Goal: Task Accomplishment & Management: Manage account settings

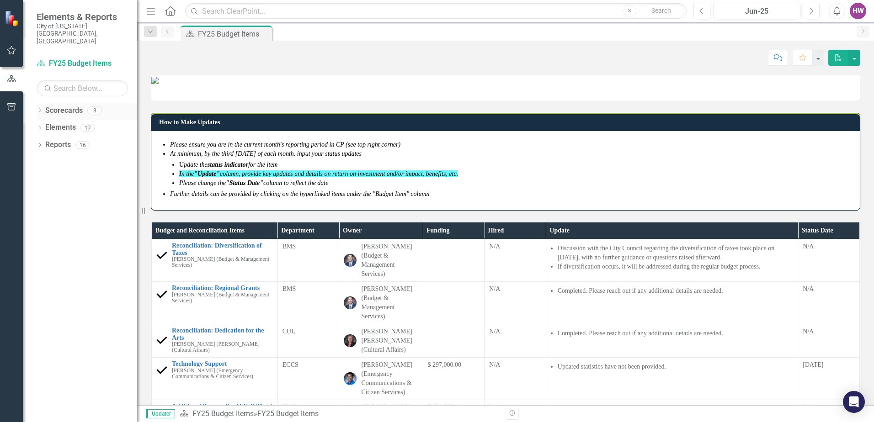
click at [40, 108] on icon at bounding box center [40, 110] width 2 height 4
click at [34, 142] on icon "Dropdown" at bounding box center [30, 144] width 7 height 5
click at [88, 155] on link "FY25-26 DPP_HNP" at bounding box center [87, 160] width 101 height 11
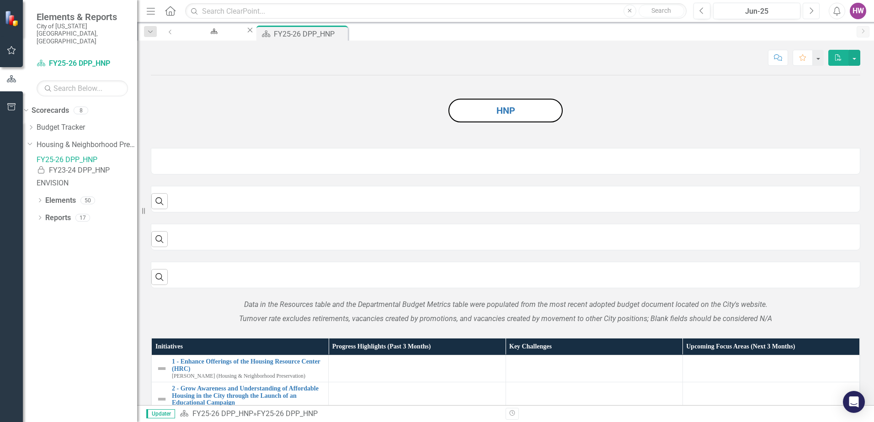
click at [813, 9] on icon "Next" at bounding box center [811, 11] width 5 height 8
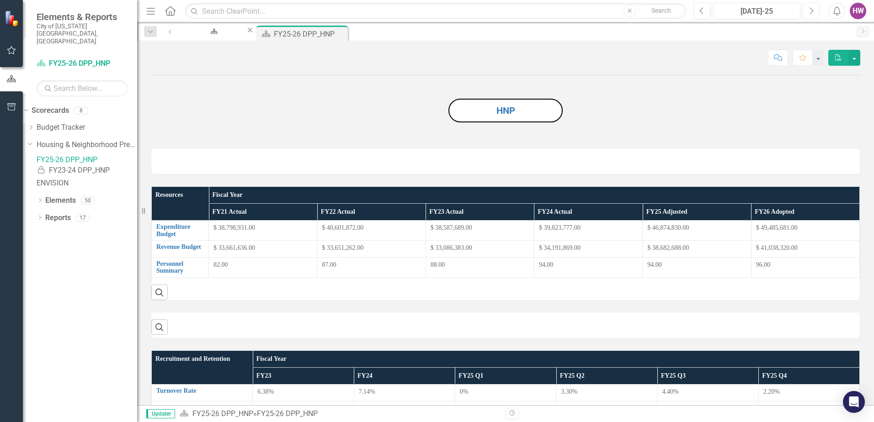
click at [813, 9] on icon "Next" at bounding box center [811, 11] width 5 height 8
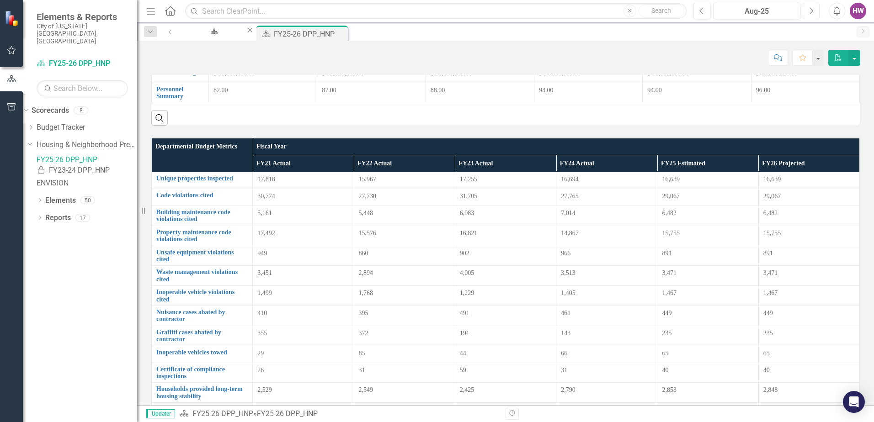
scroll to position [91, 0]
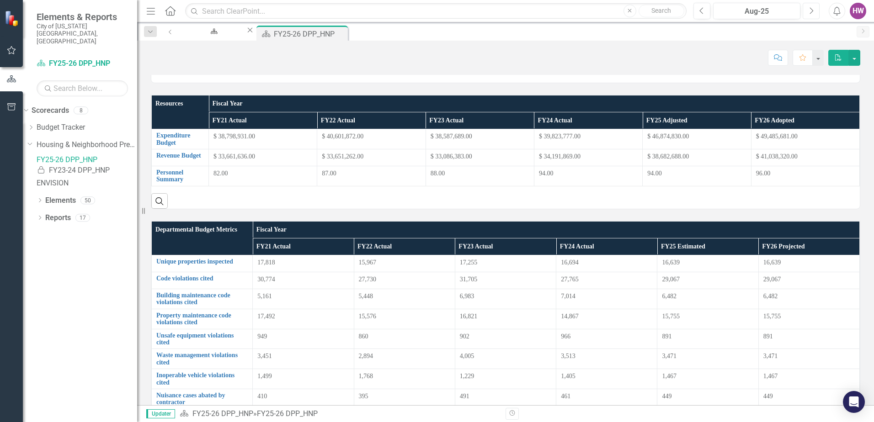
click at [808, 15] on button "Next" at bounding box center [811, 11] width 17 height 16
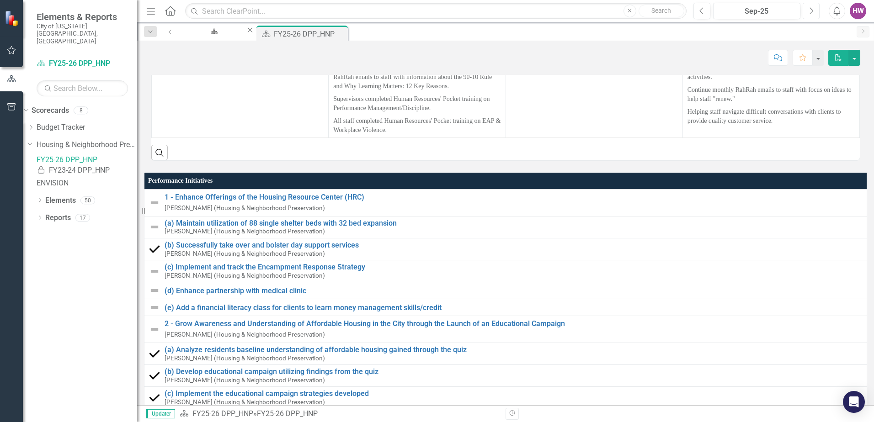
scroll to position [914, 0]
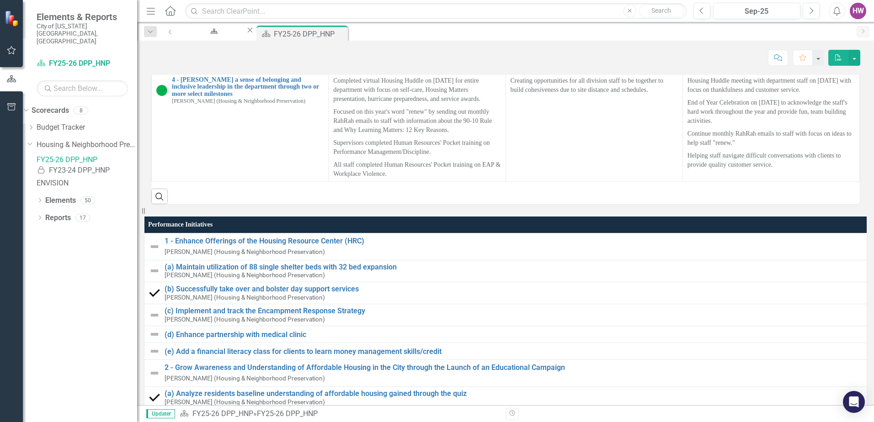
click at [336, 47] on td at bounding box center [417, 29] width 177 height 34
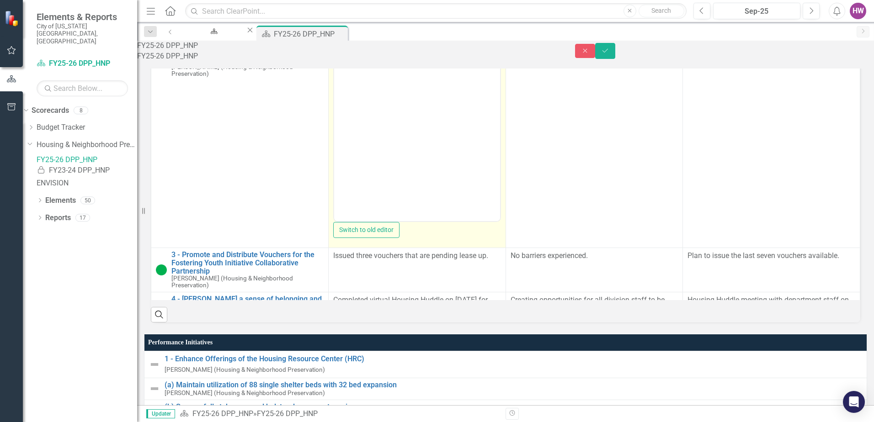
scroll to position [0, 0]
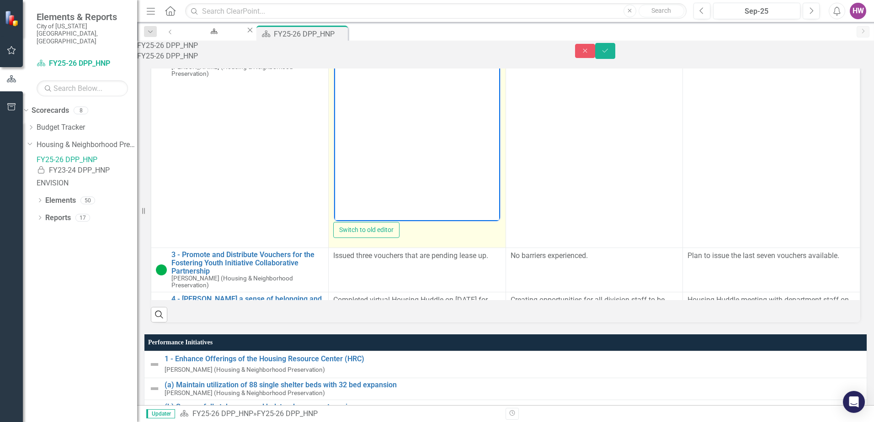
click at [358, 80] on body "Rich Text Area. Press ALT-0 for help." at bounding box center [417, 130] width 166 height 137
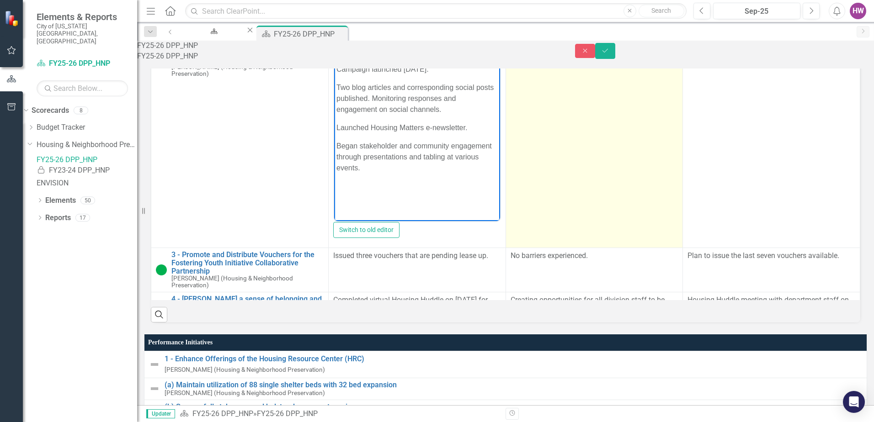
click at [583, 248] on td at bounding box center [594, 143] width 177 height 212
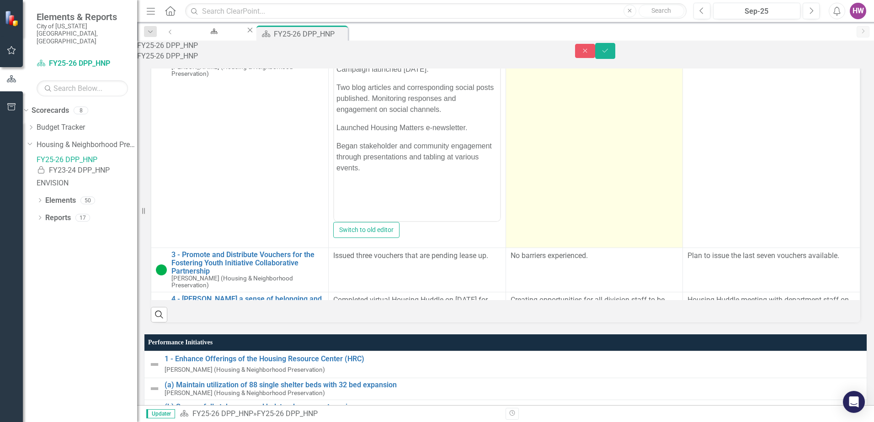
click at [583, 248] on td at bounding box center [594, 143] width 177 height 212
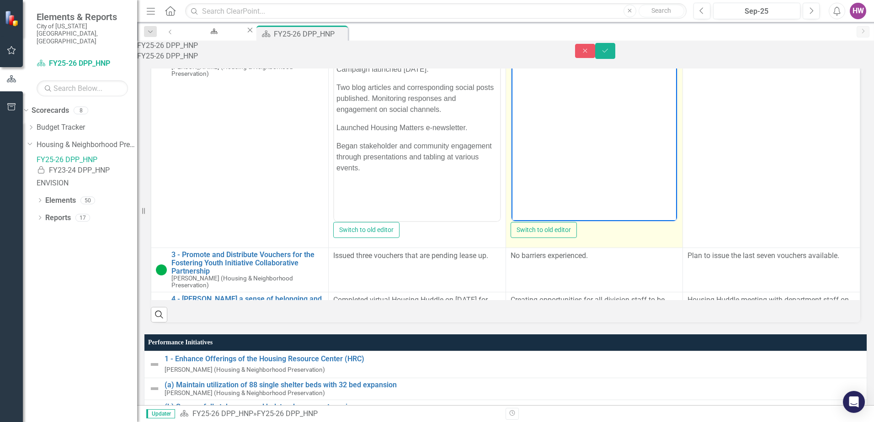
click at [536, 80] on body "Rich Text Area. Press ALT-0 for help." at bounding box center [594, 130] width 166 height 137
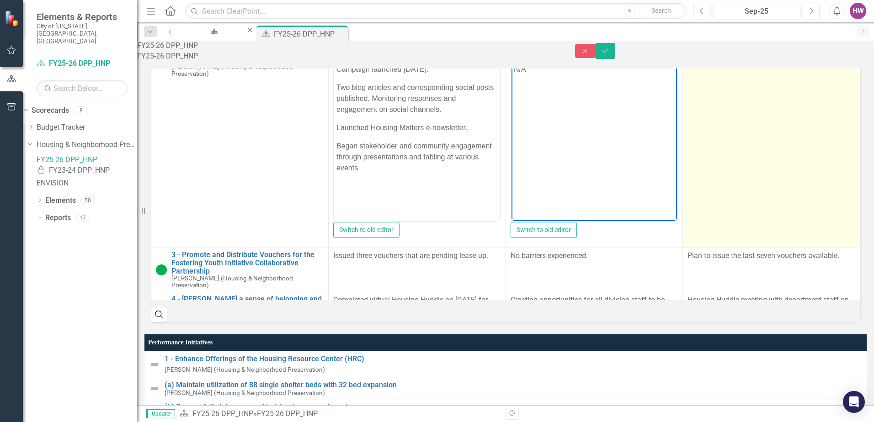
click at [772, 248] on td at bounding box center [771, 143] width 177 height 212
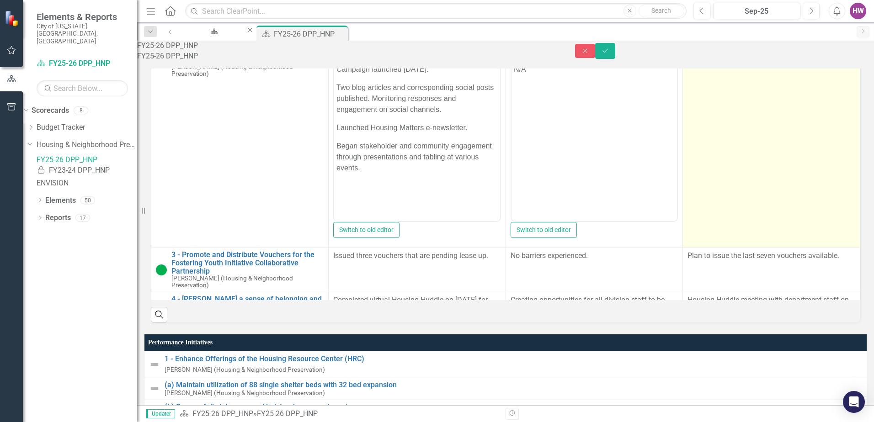
click at [772, 248] on td at bounding box center [771, 143] width 177 height 212
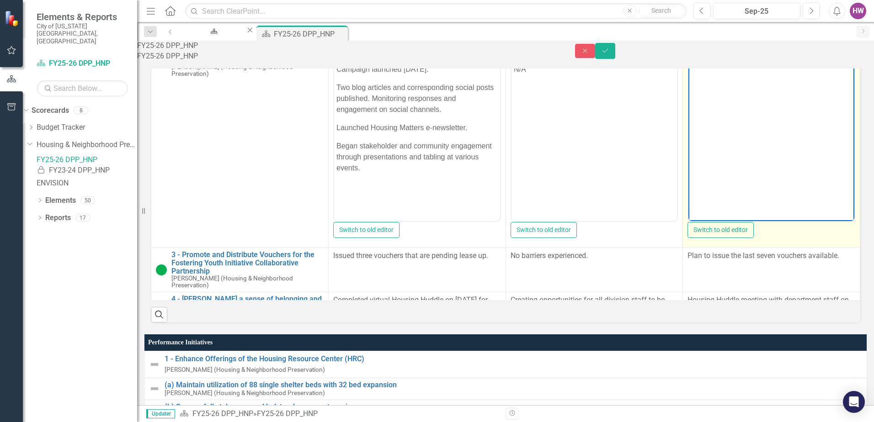
click at [714, 89] on body "Rich Text Area. Press ALT-0 for help." at bounding box center [772, 130] width 166 height 137
drag, startPoint x: 760, startPoint y: 117, endPoint x: 762, endPoint y: 127, distance: 10.2
click at [761, 117] on p "Continue monthly blod articles, social posts and e-newsletters." at bounding box center [771, 123] width 161 height 22
click at [775, 129] on p "Continue monthly blog articles, social posts and e-newsletters." at bounding box center [771, 123] width 161 height 22
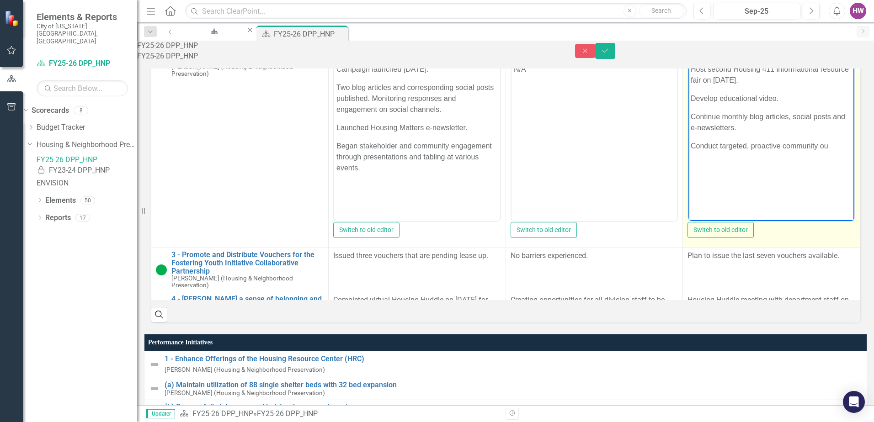
scroll to position [0, 16]
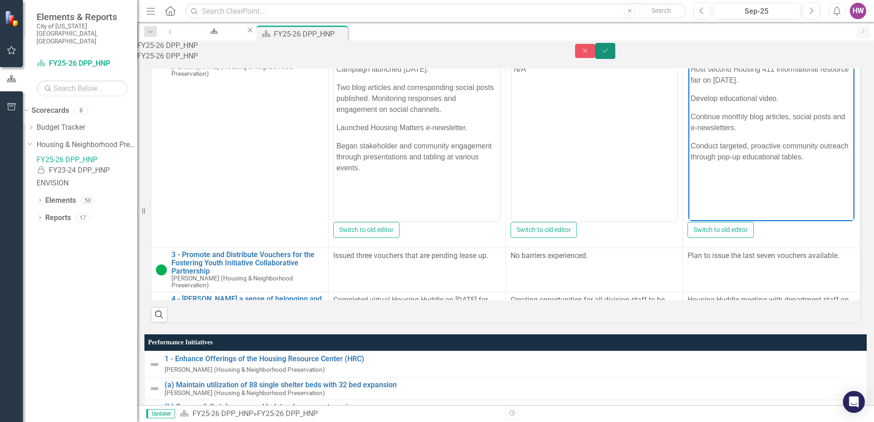
drag, startPoint x: 849, startPoint y: 51, endPoint x: 863, endPoint y: 94, distance: 44.7
click at [609, 51] on icon "Save" at bounding box center [605, 51] width 8 height 6
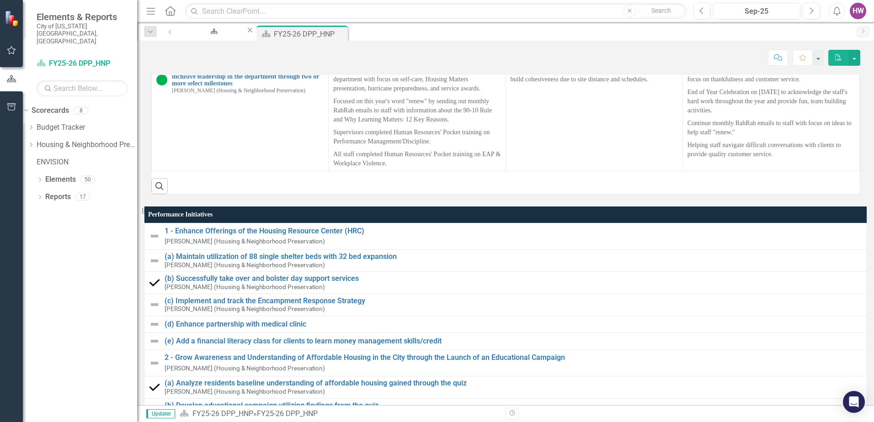
scroll to position [914, 0]
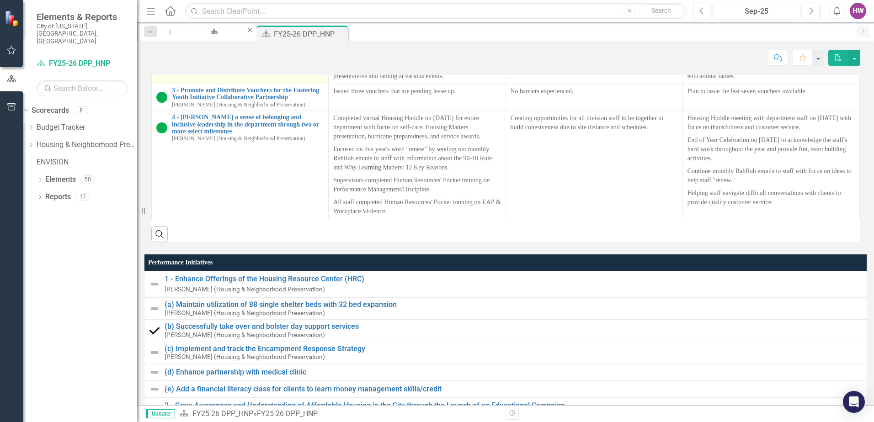
click at [161, 35] on img at bounding box center [161, 29] width 11 height 11
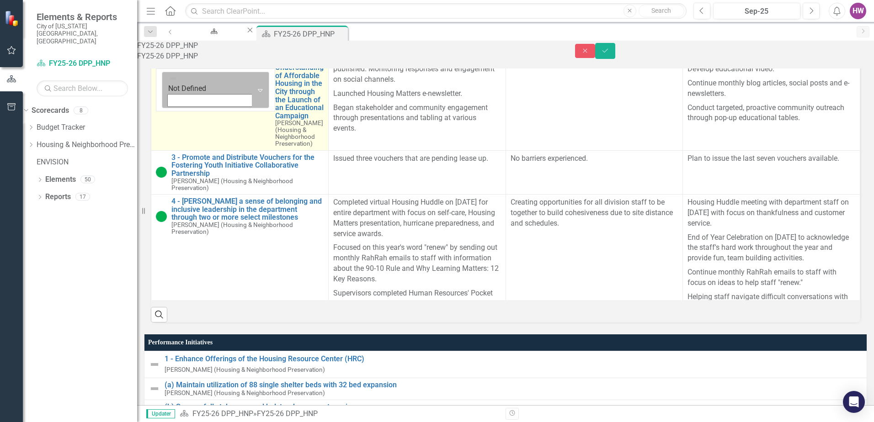
click at [256, 94] on icon "Expand" at bounding box center [260, 89] width 9 height 7
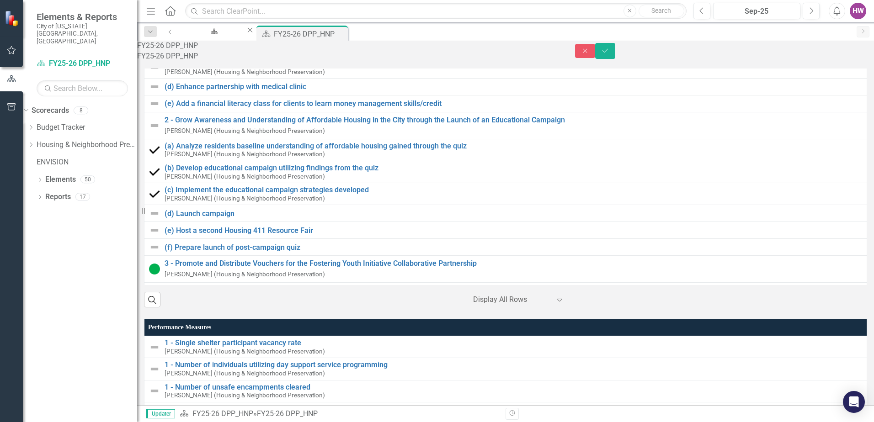
scroll to position [1372, 0]
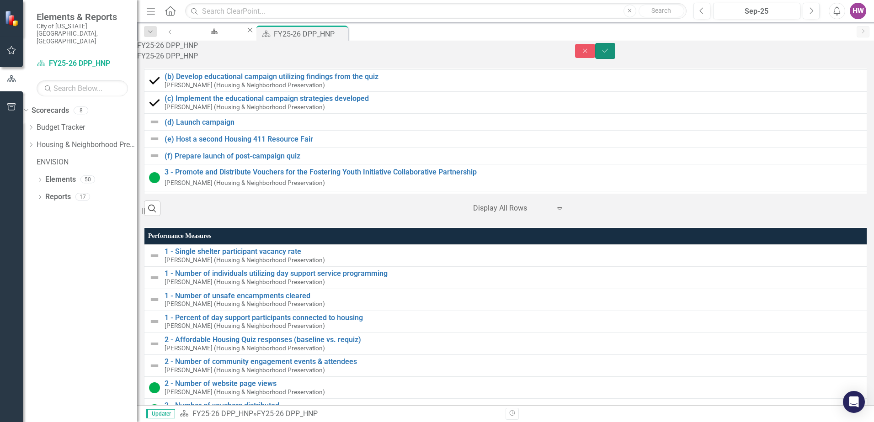
click at [615, 55] on button "Save" at bounding box center [605, 51] width 20 height 16
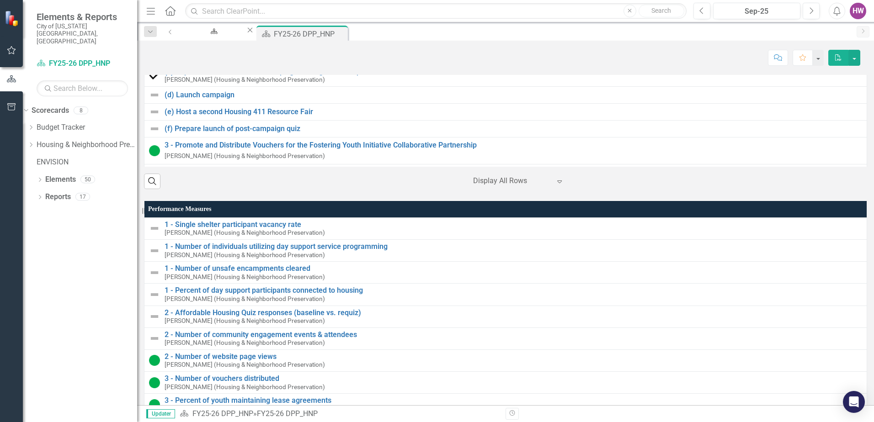
scroll to position [1333, 0]
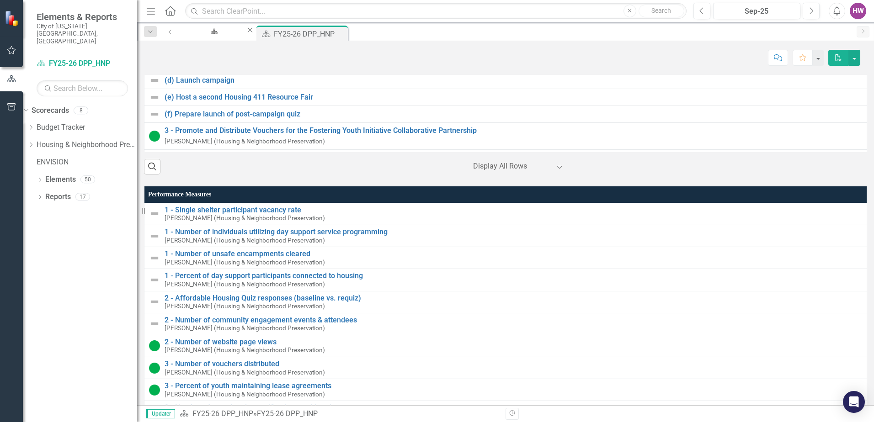
click at [160, 66] on img at bounding box center [154, 60] width 11 height 11
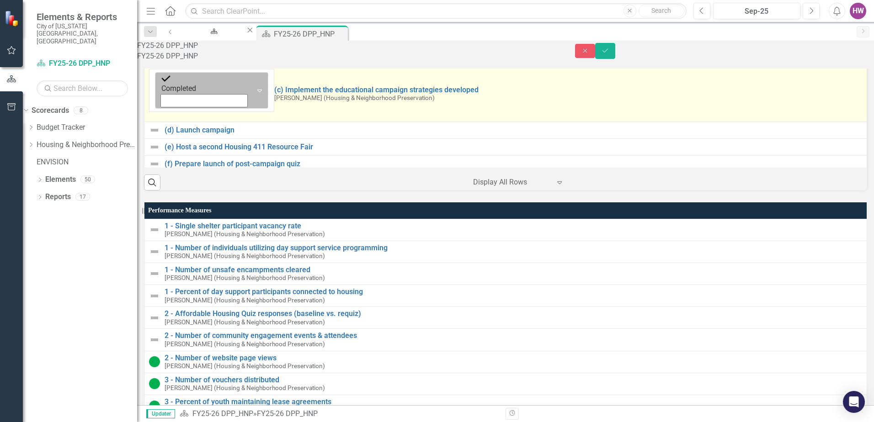
click at [255, 94] on icon "Expand" at bounding box center [259, 90] width 9 height 7
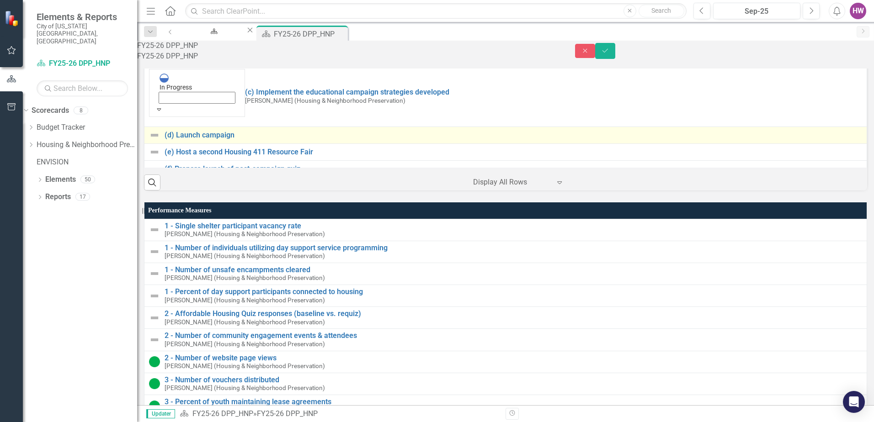
click at [160, 141] on img at bounding box center [154, 135] width 11 height 11
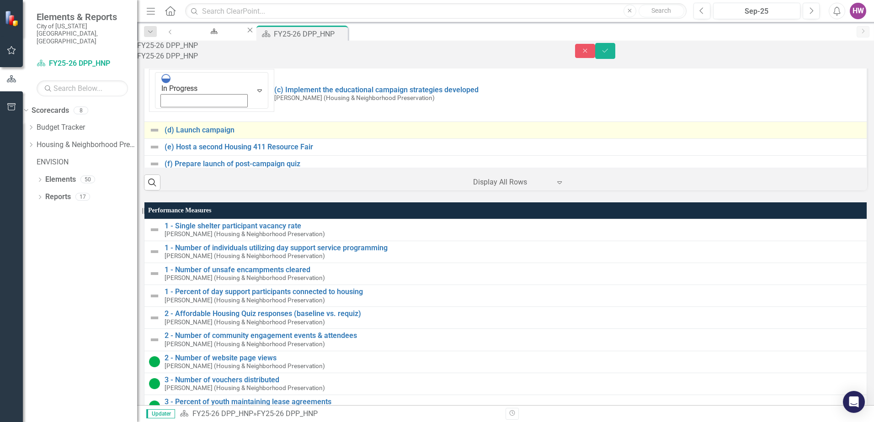
click at [160, 136] on img at bounding box center [154, 130] width 11 height 11
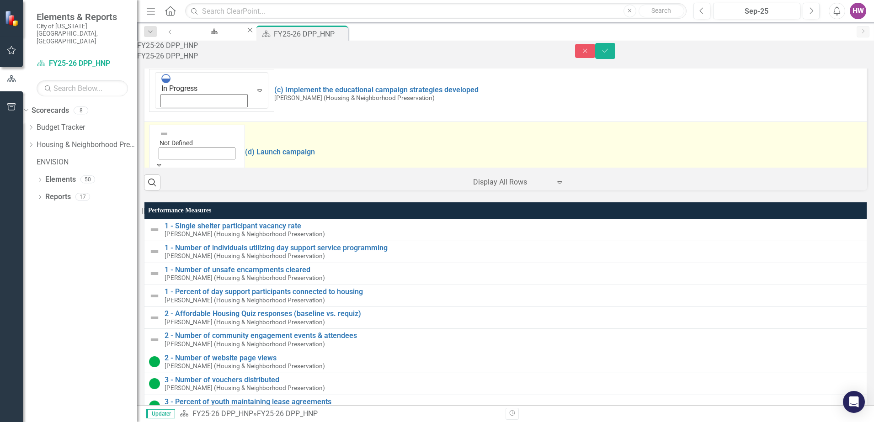
click at [163, 168] on icon "Expand" at bounding box center [159, 165] width 8 height 6
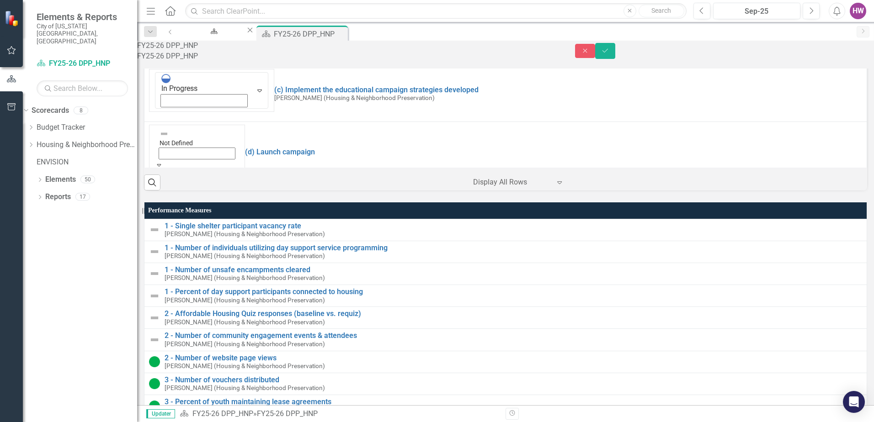
click at [183, 196] on link "(e) Host a second Housing 411 Resource Fair" at bounding box center [514, 191] width 698 height 8
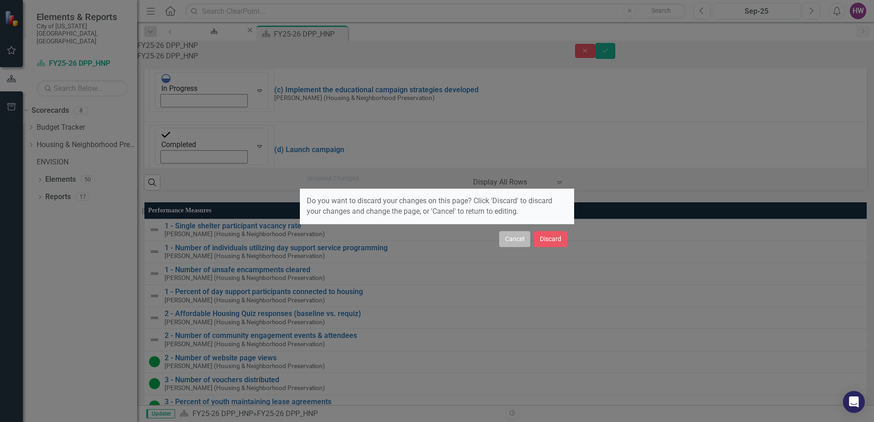
click at [519, 242] on button "Cancel" at bounding box center [514, 239] width 31 height 16
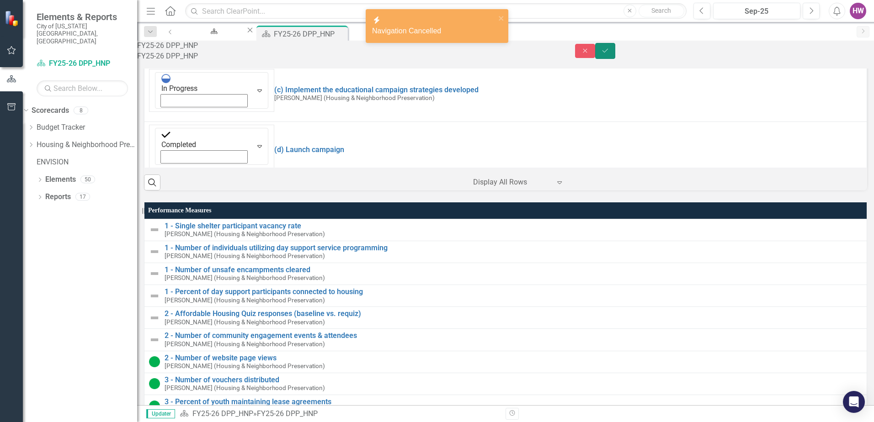
click at [609, 54] on icon "Save" at bounding box center [605, 51] width 8 height 6
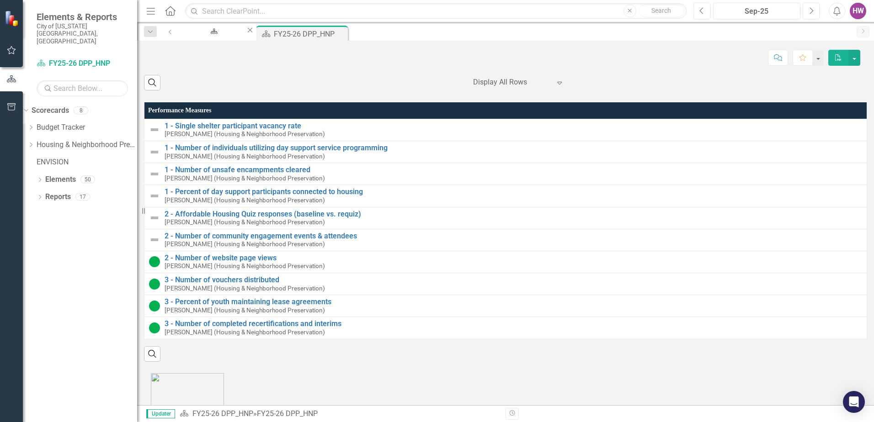
scroll to position [1326, 0]
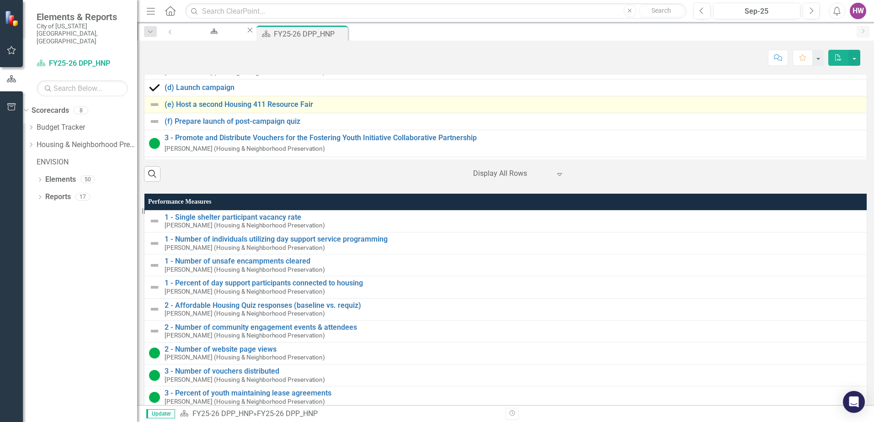
click at [160, 110] on img at bounding box center [154, 104] width 11 height 11
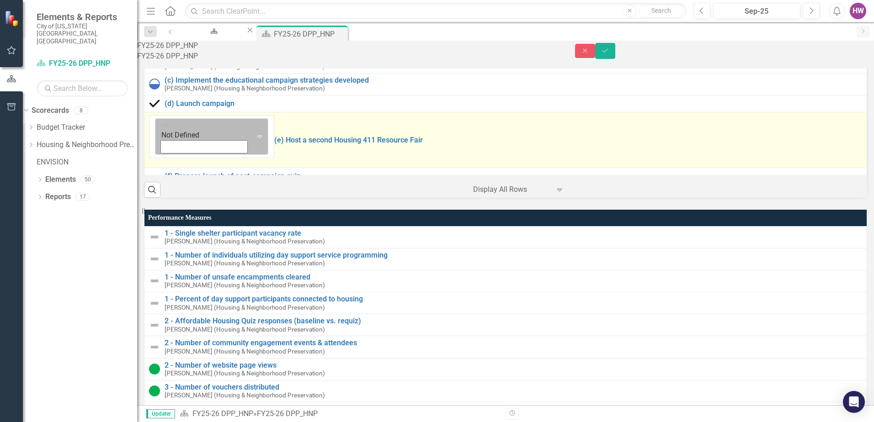
click at [255, 140] on icon "Expand" at bounding box center [259, 136] width 9 height 7
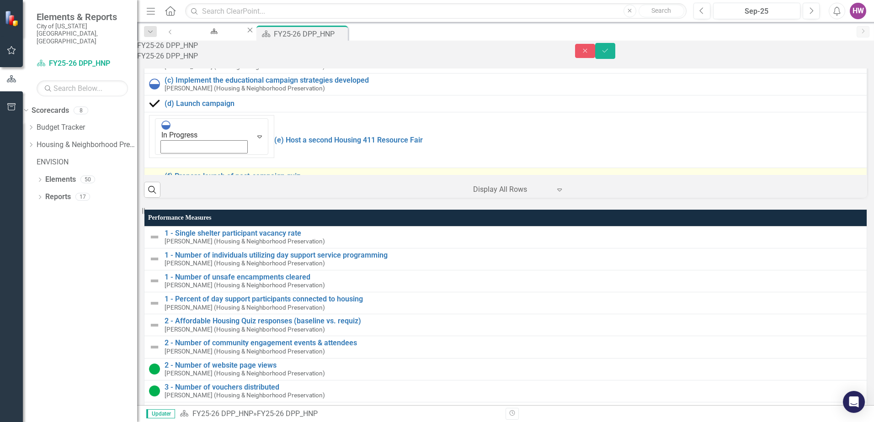
click at [160, 182] on img at bounding box center [154, 176] width 11 height 11
click at [255, 197] on icon "Expand" at bounding box center [259, 192] width 9 height 7
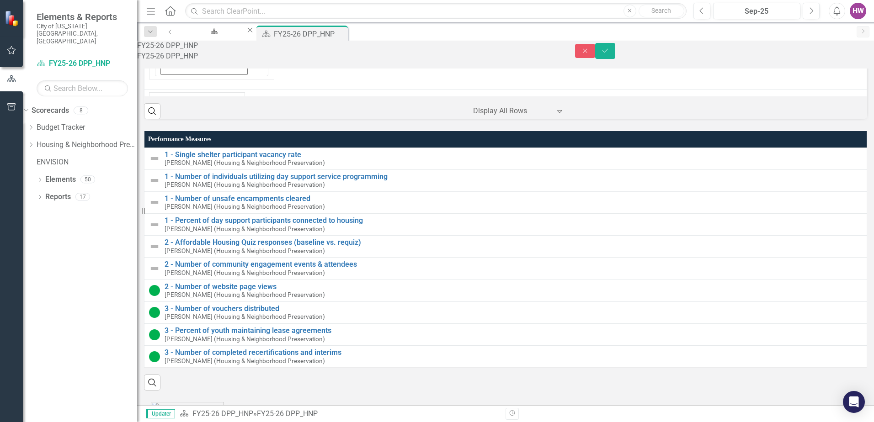
scroll to position [1417, 0]
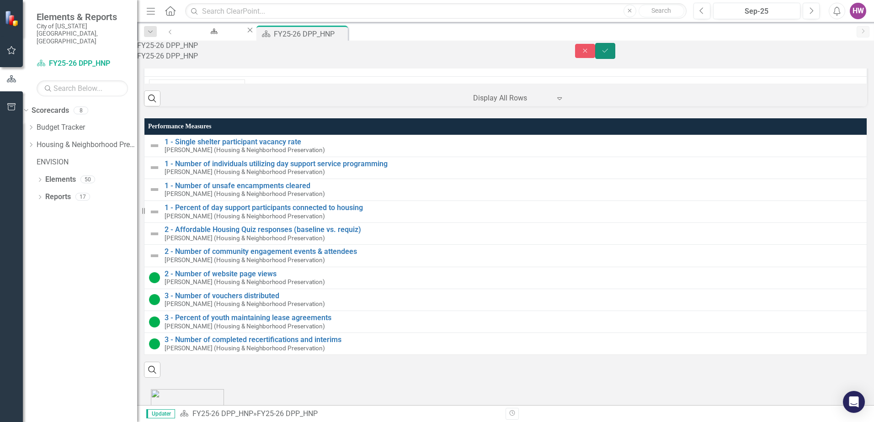
click at [609, 51] on icon "Save" at bounding box center [605, 51] width 8 height 6
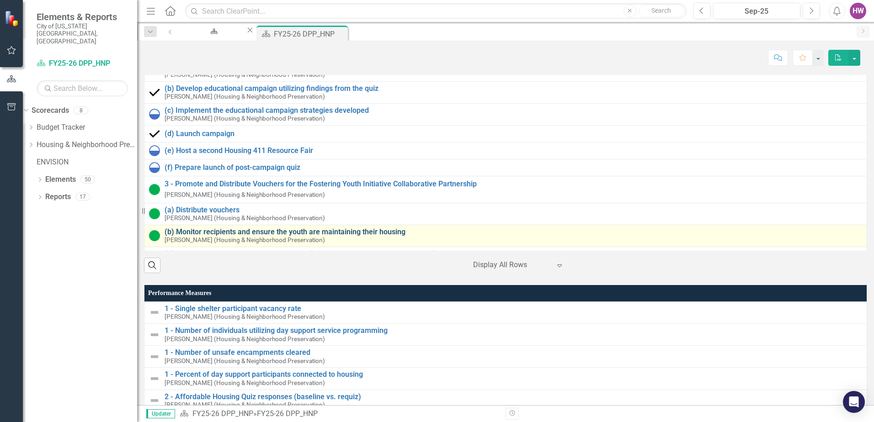
scroll to position [38, 0]
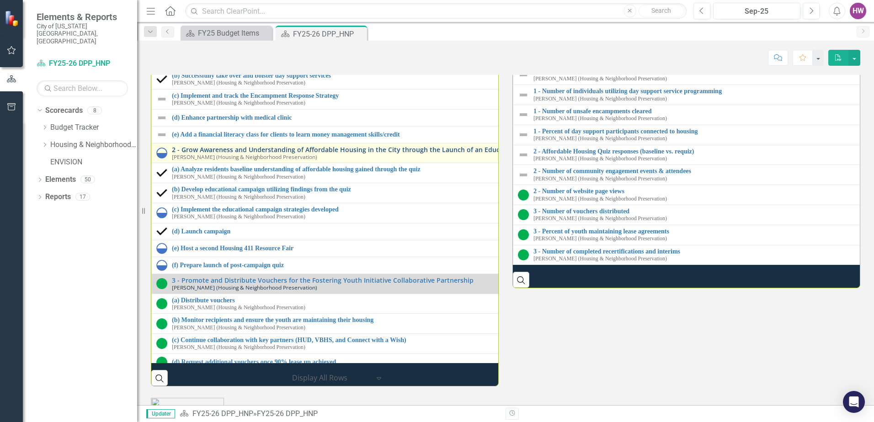
scroll to position [130, 0]
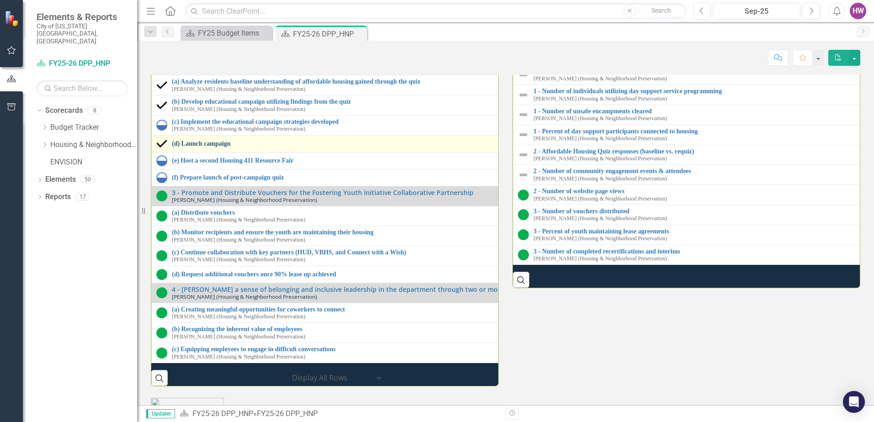
click at [220, 147] on link "(d) Launch campaign" at bounding box center [513, 143] width 683 height 7
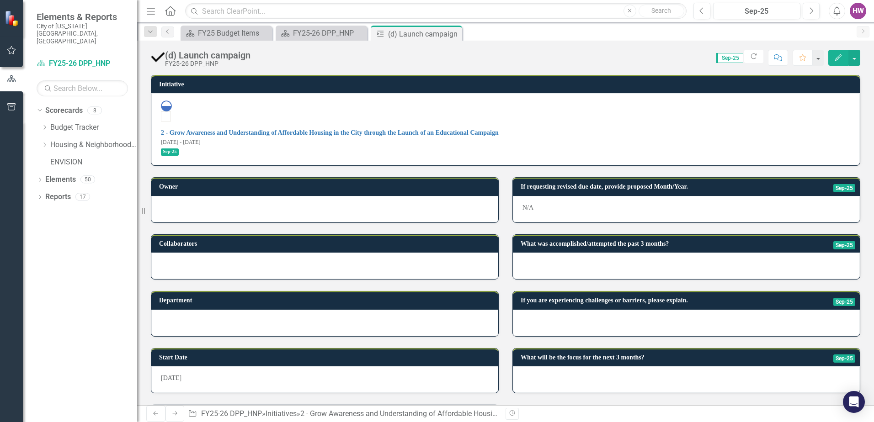
click at [573, 253] on div at bounding box center [686, 266] width 347 height 27
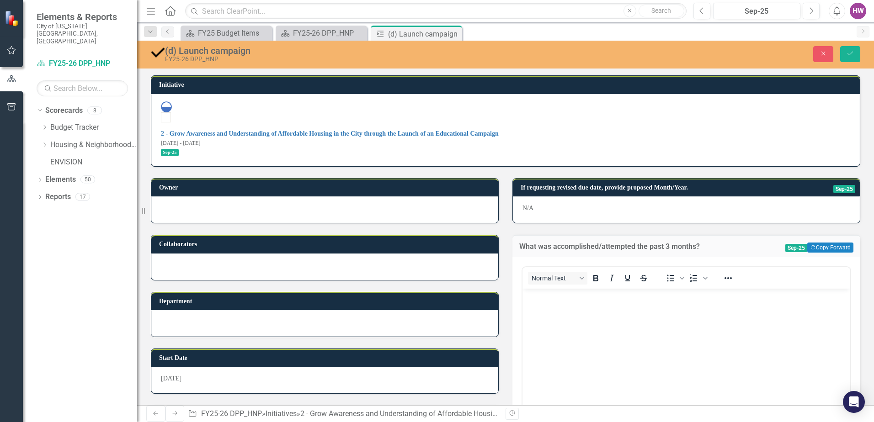
click at [564, 313] on body "Rich Text Area. Press ALT-0 for help." at bounding box center [687, 356] width 328 height 137
click at [848, 55] on icon "Save" at bounding box center [850, 53] width 8 height 6
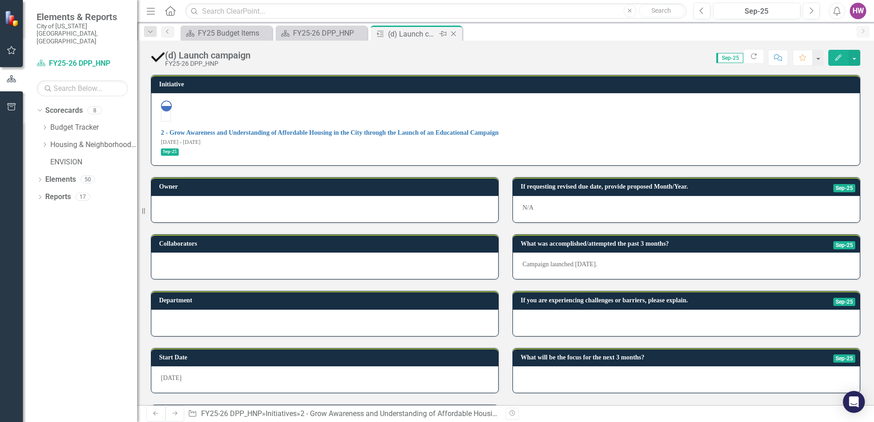
click at [454, 33] on icon at bounding box center [453, 34] width 5 height 5
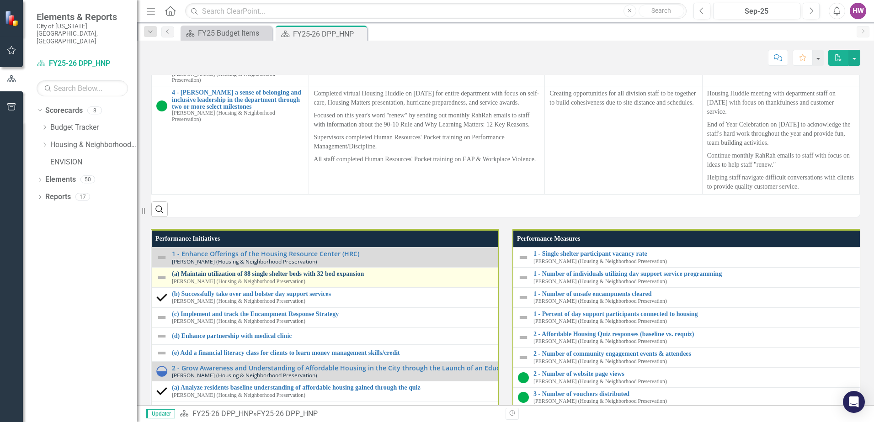
scroll to position [1234, 0]
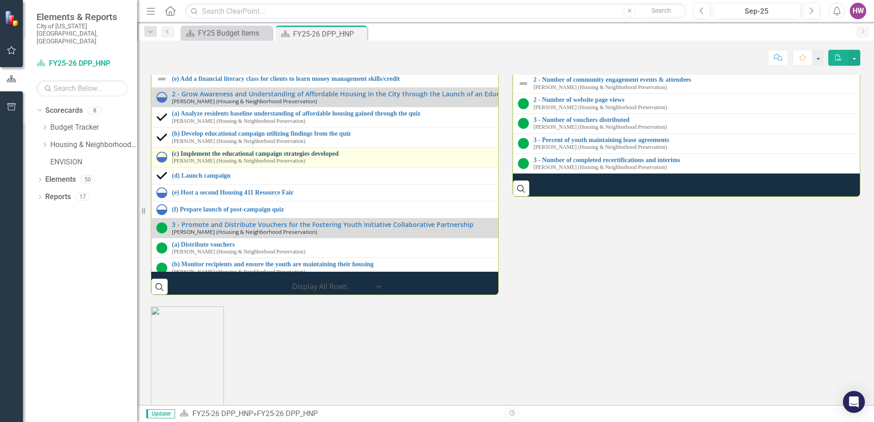
click at [225, 157] on link "(c) Implement the educational campaign strategies developed" at bounding box center [513, 153] width 683 height 7
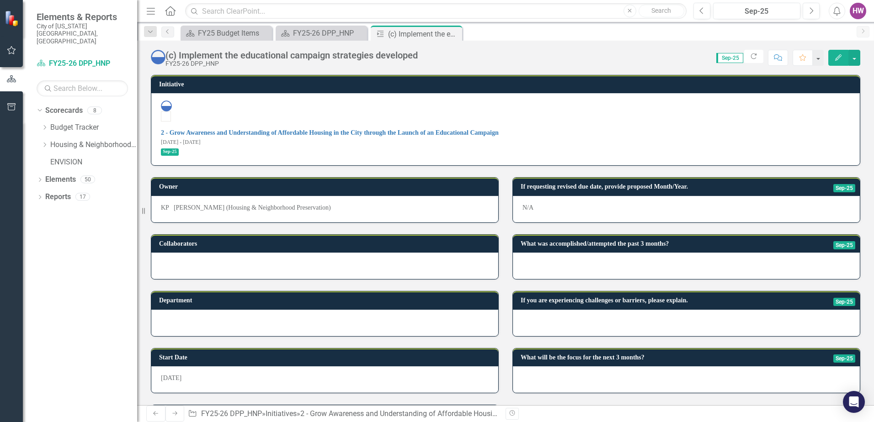
click at [582, 253] on div at bounding box center [686, 266] width 347 height 27
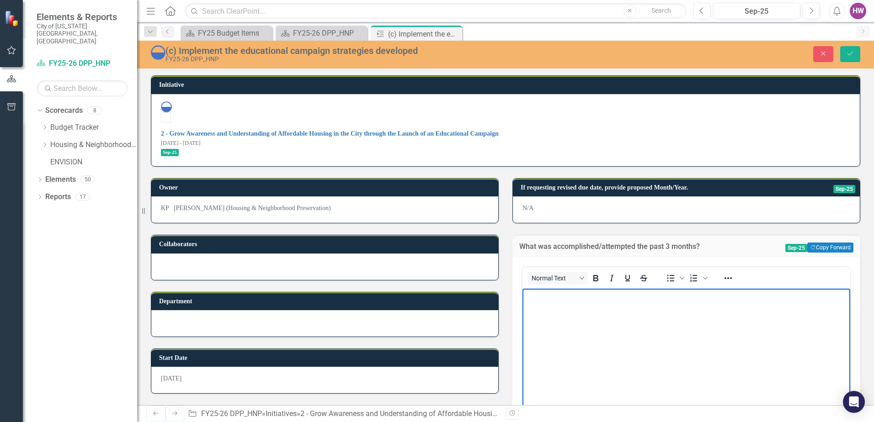
click at [556, 310] on body "Rich Text Area. Press ALT-0 for help." at bounding box center [687, 356] width 328 height 137
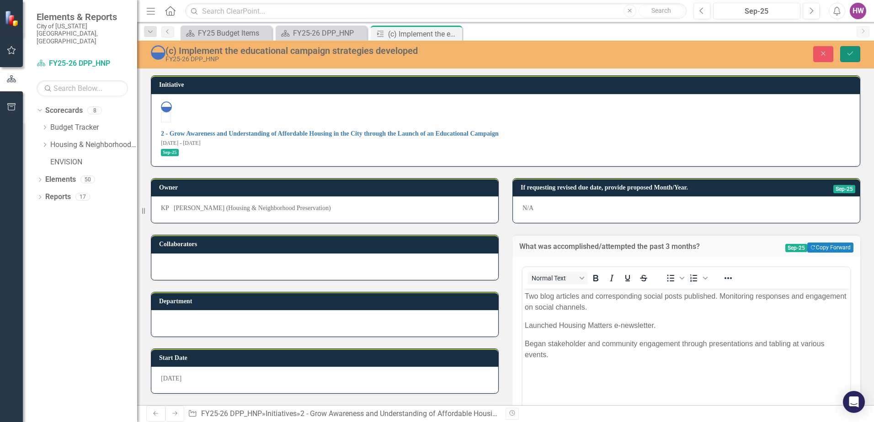
click at [847, 52] on icon "Save" at bounding box center [850, 53] width 8 height 6
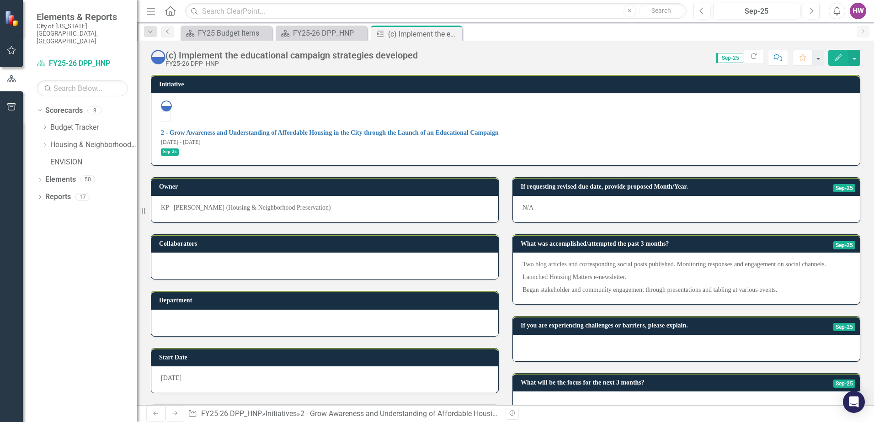
click at [555, 392] on div at bounding box center [686, 405] width 347 height 27
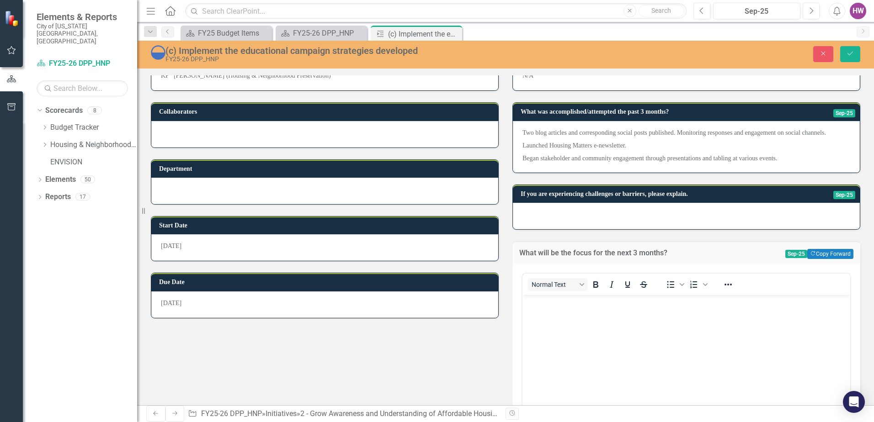
scroll to position [137, 0]
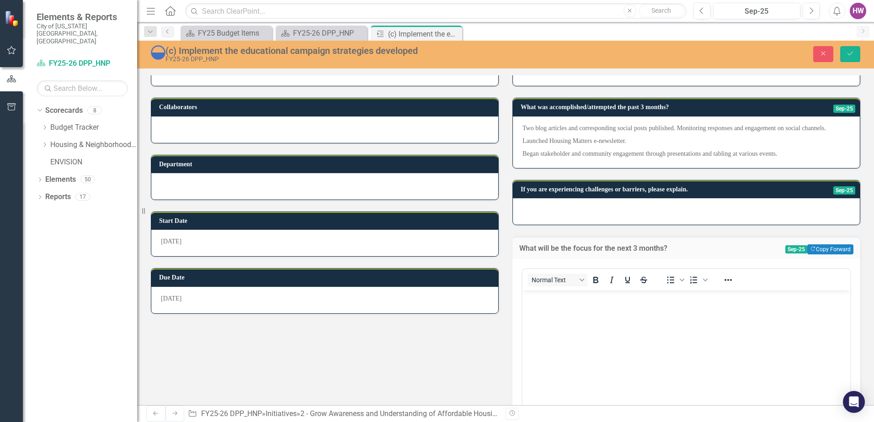
click at [553, 311] on body "Rich Text Area. Press ALT-0 for help." at bounding box center [687, 358] width 328 height 137
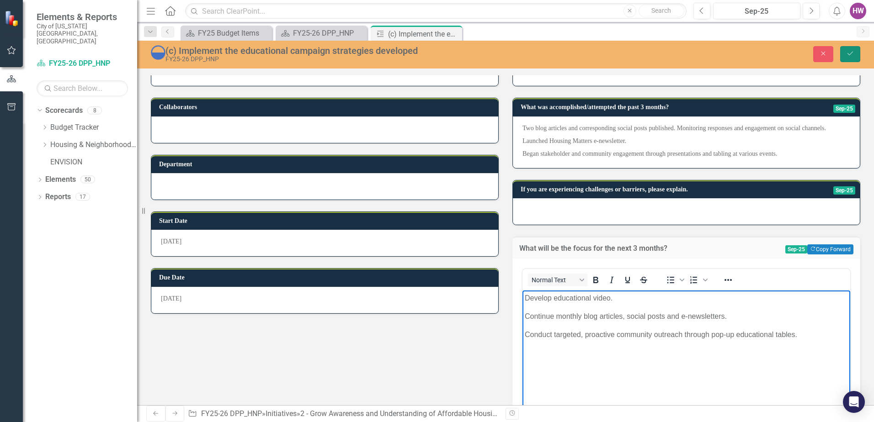
click at [845, 51] on button "Save" at bounding box center [850, 54] width 20 height 16
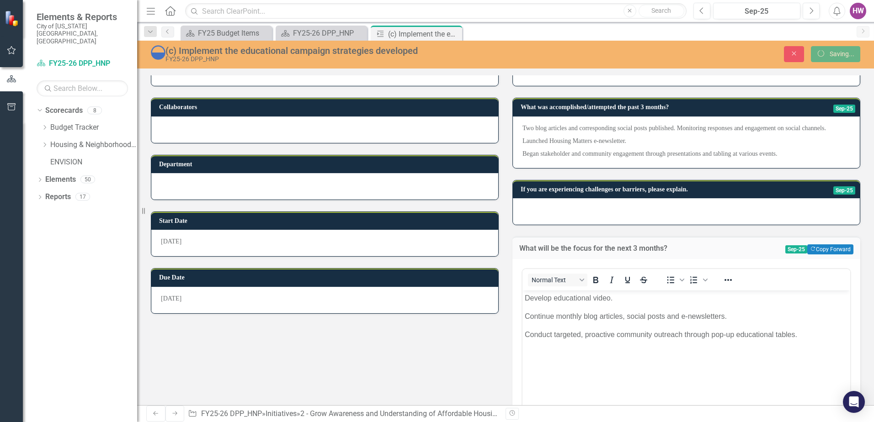
scroll to position [27, 0]
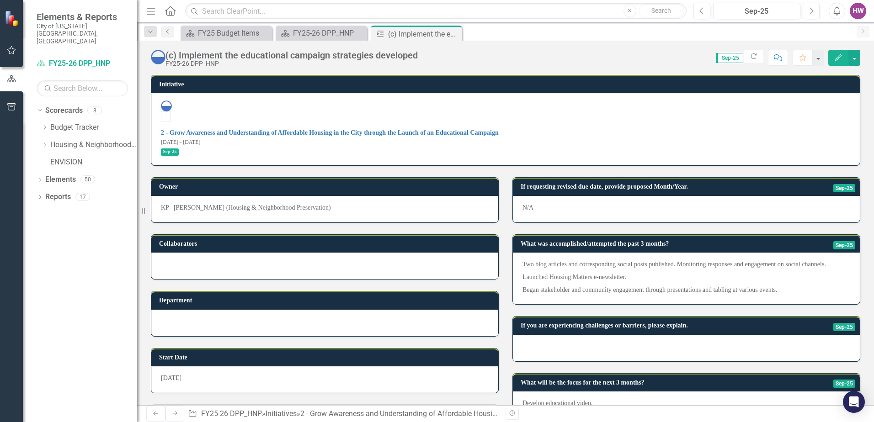
click at [557, 335] on div at bounding box center [686, 348] width 347 height 27
click at [556, 335] on div at bounding box center [686, 348] width 347 height 27
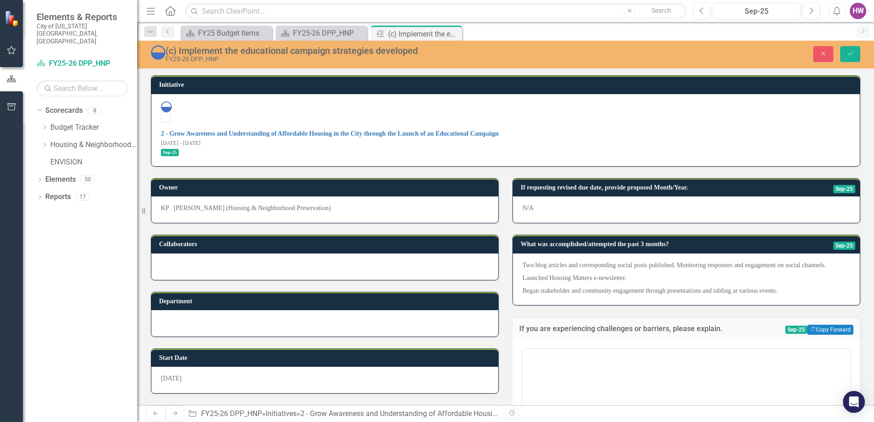
scroll to position [0, 0]
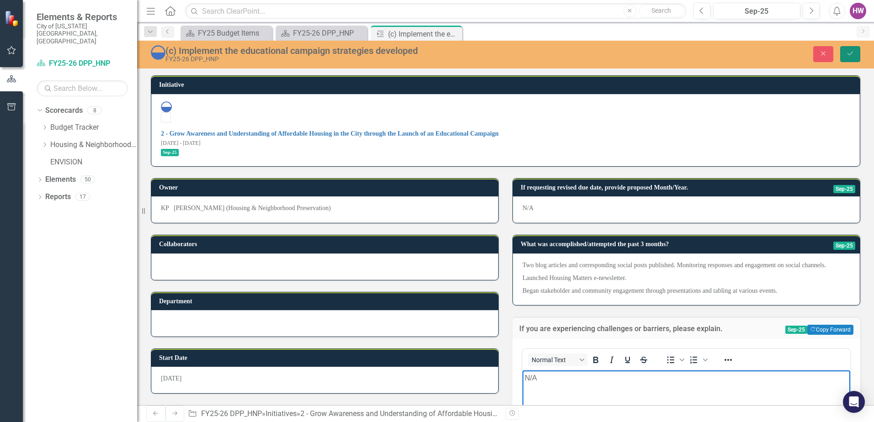
click at [852, 53] on icon "Save" at bounding box center [850, 53] width 8 height 6
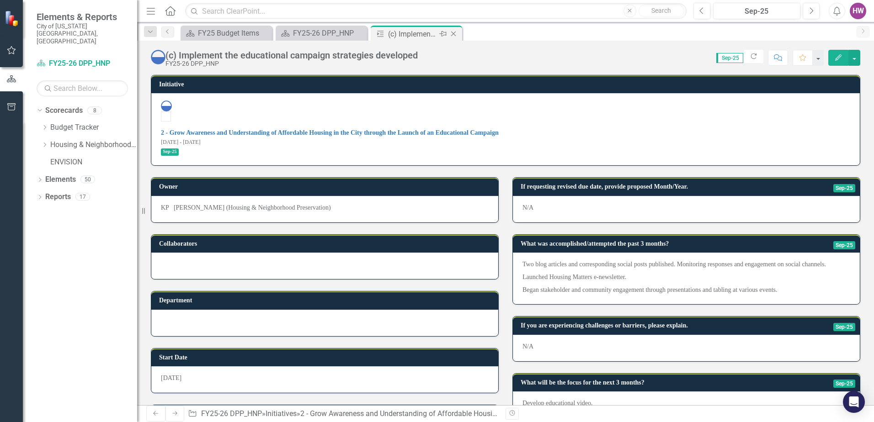
click at [453, 33] on icon at bounding box center [453, 34] width 5 height 5
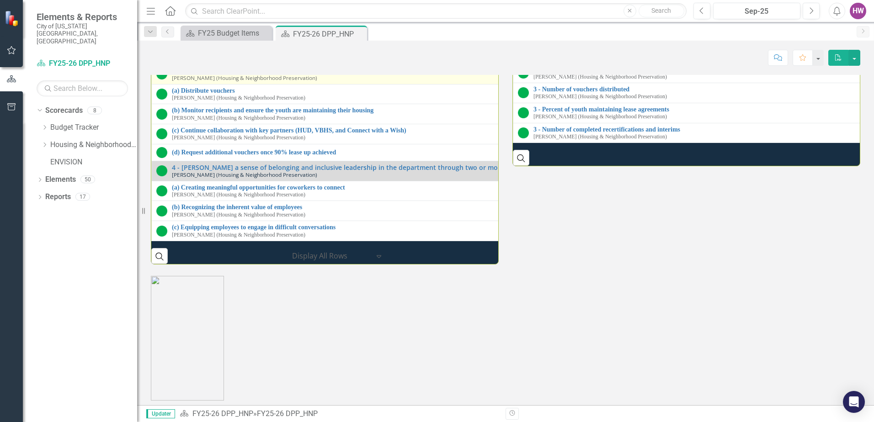
scroll to position [1280, 0]
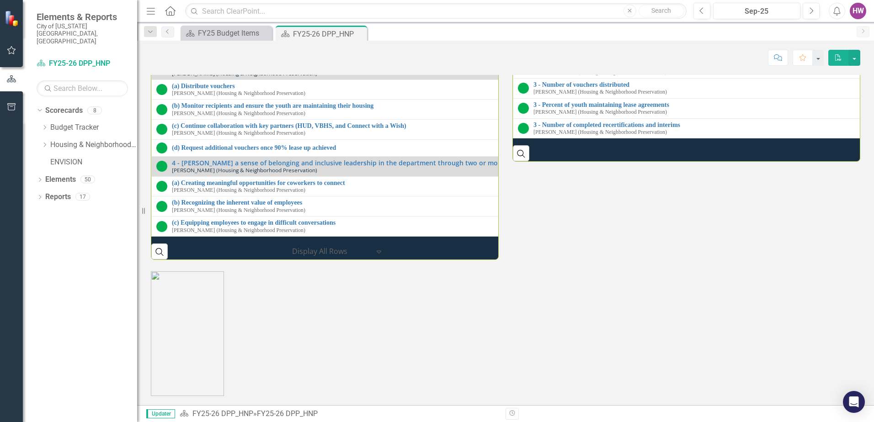
click at [217, 37] on link "(e) Host a second Housing 411 Resource Fair" at bounding box center [513, 34] width 683 height 7
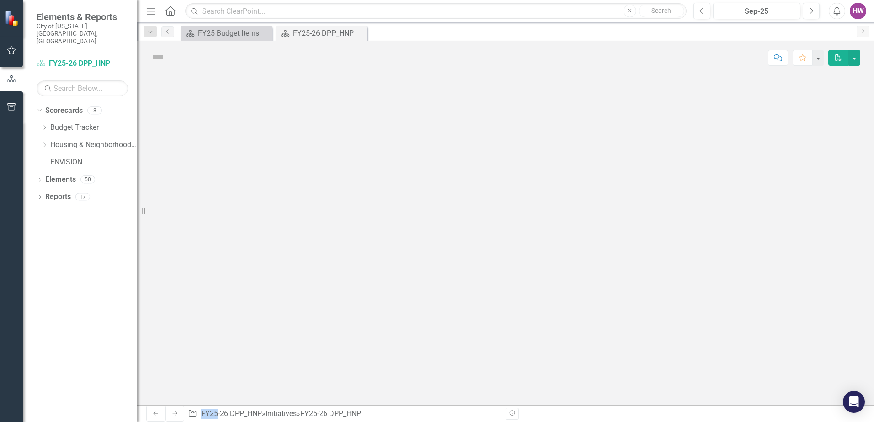
click at [217, 192] on div at bounding box center [505, 240] width 737 height 331
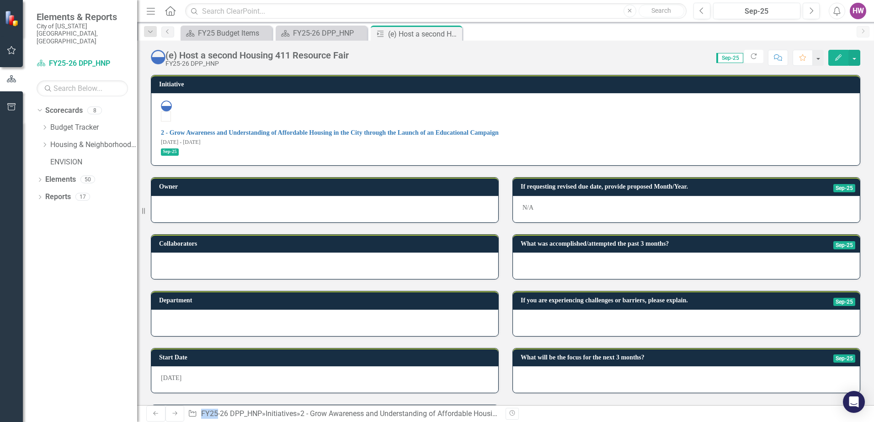
click at [558, 253] on div at bounding box center [686, 266] width 347 height 27
click at [534, 253] on div at bounding box center [686, 266] width 347 height 27
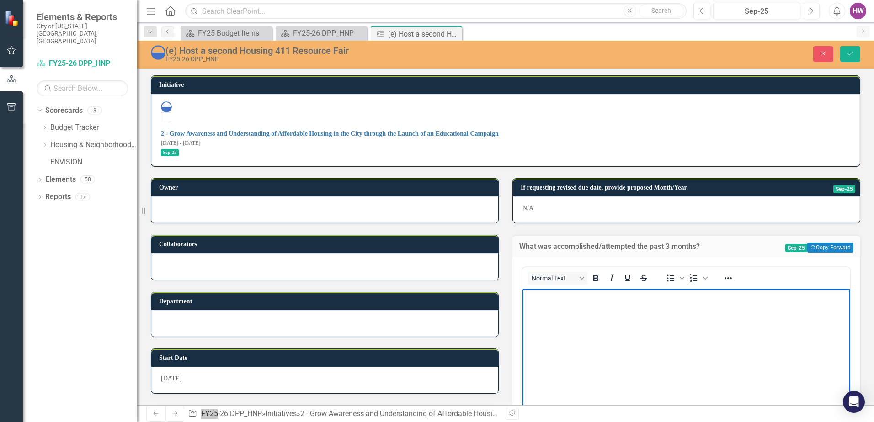
drag, startPoint x: 1057, startPoint y: 524, endPoint x: 552, endPoint y: 304, distance: 551.0
click at [552, 304] on body "Rich Text Area. Press ALT-0 for help." at bounding box center [687, 356] width 328 height 137
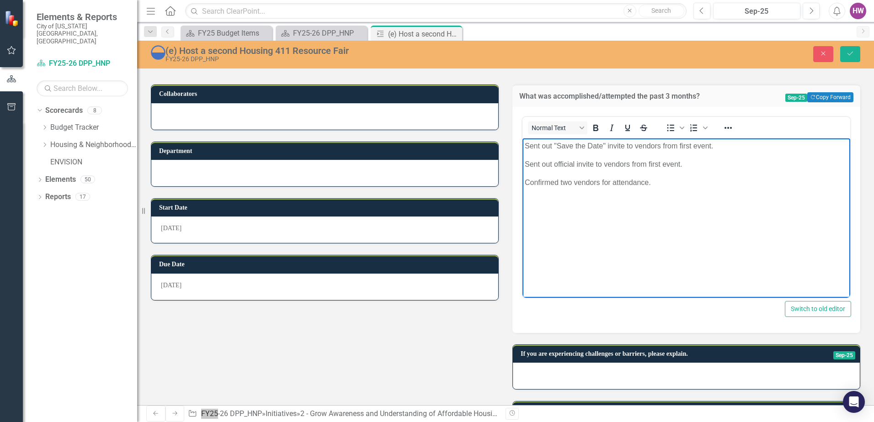
scroll to position [171, 0]
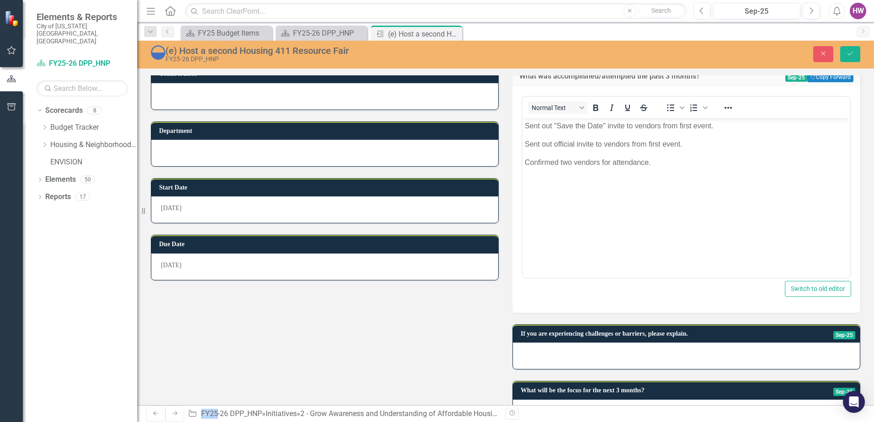
click at [583, 343] on div at bounding box center [686, 356] width 347 height 27
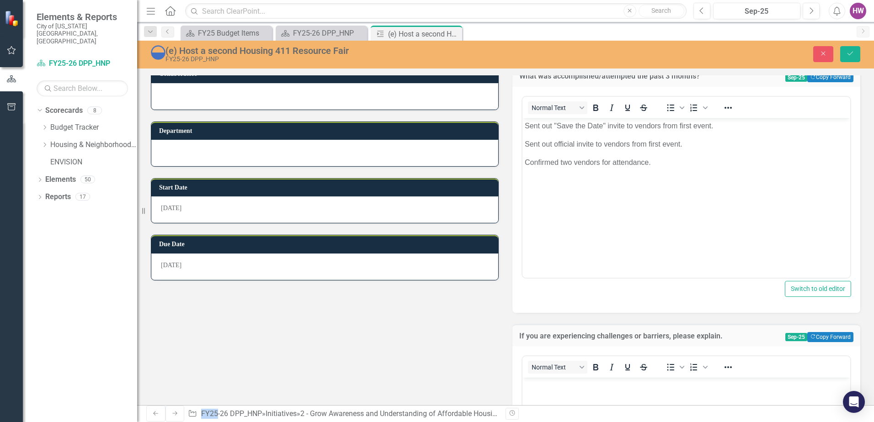
scroll to position [0, 0]
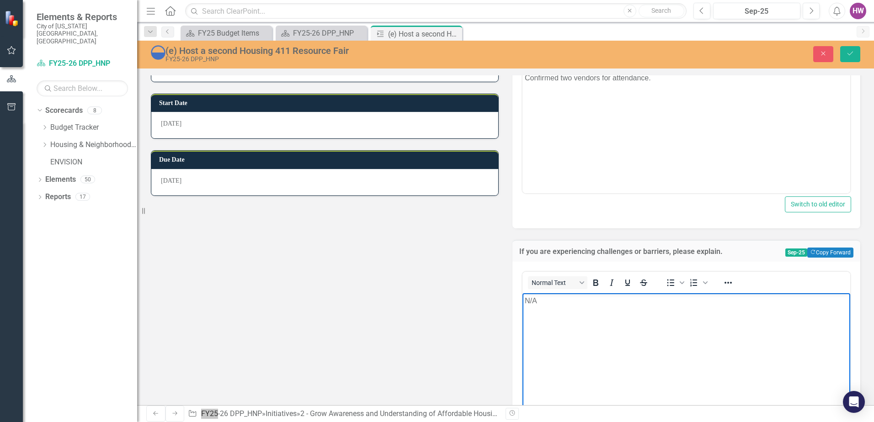
scroll to position [374, 0]
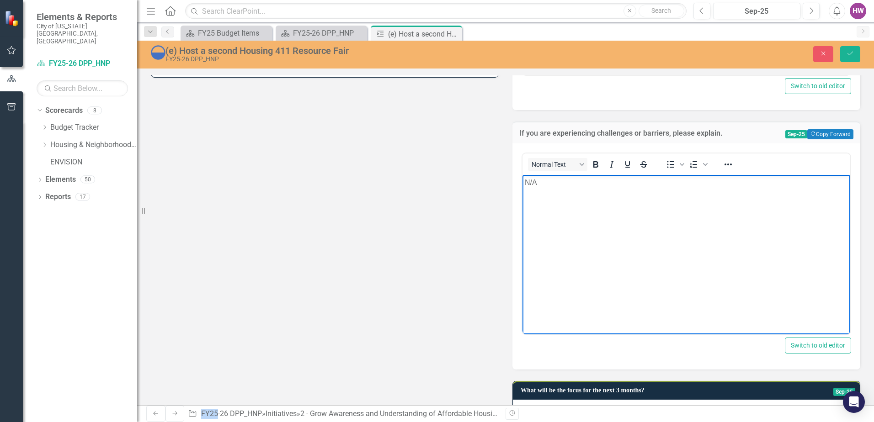
click at [567, 400] on div at bounding box center [686, 413] width 347 height 27
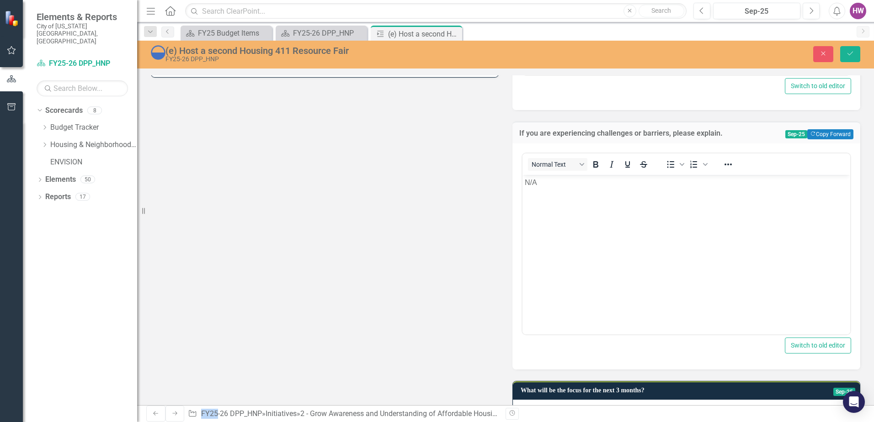
click at [567, 400] on div at bounding box center [686, 413] width 347 height 27
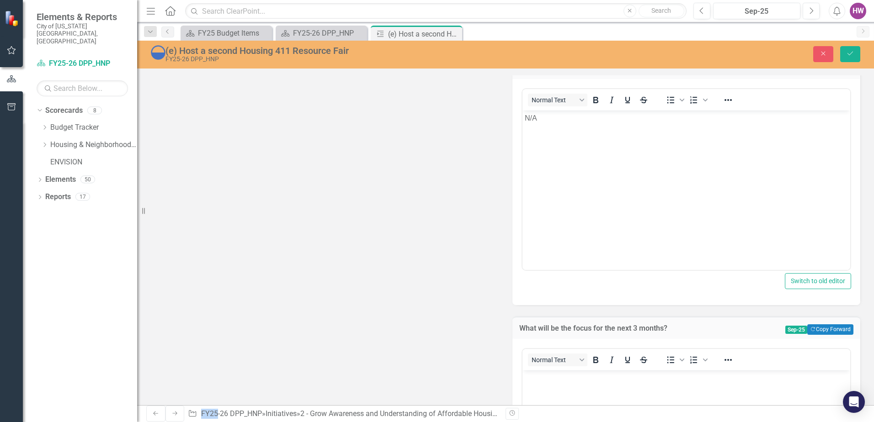
scroll to position [577, 0]
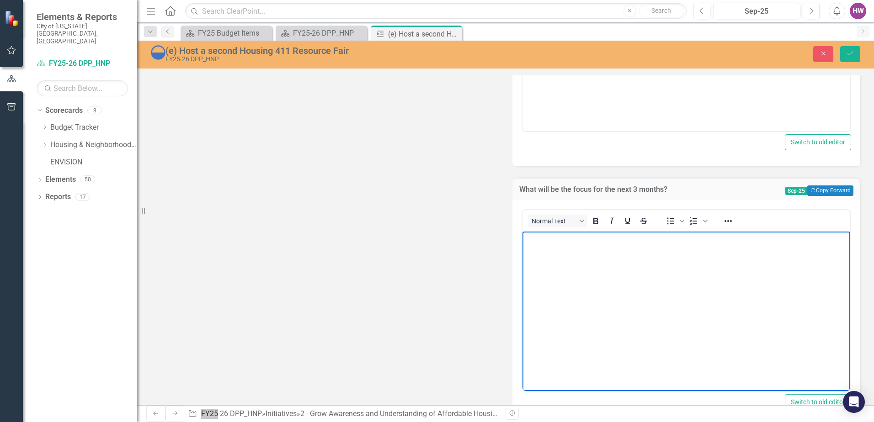
click at [567, 266] on body "Rich Text Area. Press ALT-0 for help." at bounding box center [687, 299] width 328 height 137
click at [580, 280] on body "Rich Text Area. Press ALT-0 for help." at bounding box center [687, 299] width 328 height 137
click at [855, 55] on button "Save" at bounding box center [850, 54] width 20 height 16
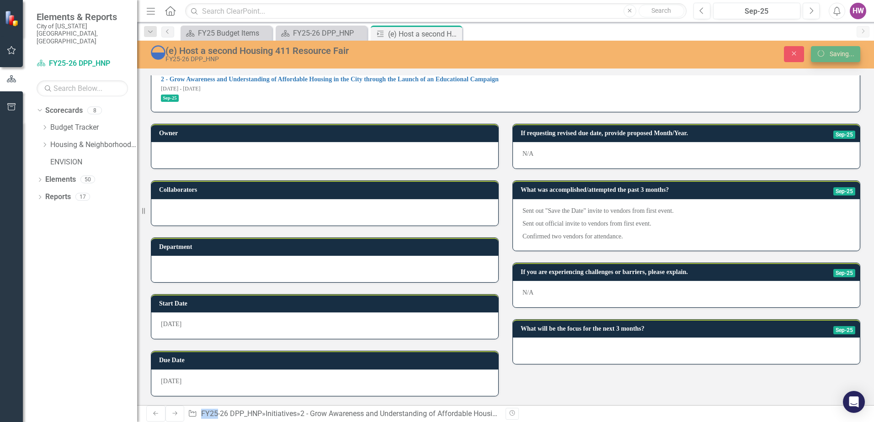
scroll to position [25, 0]
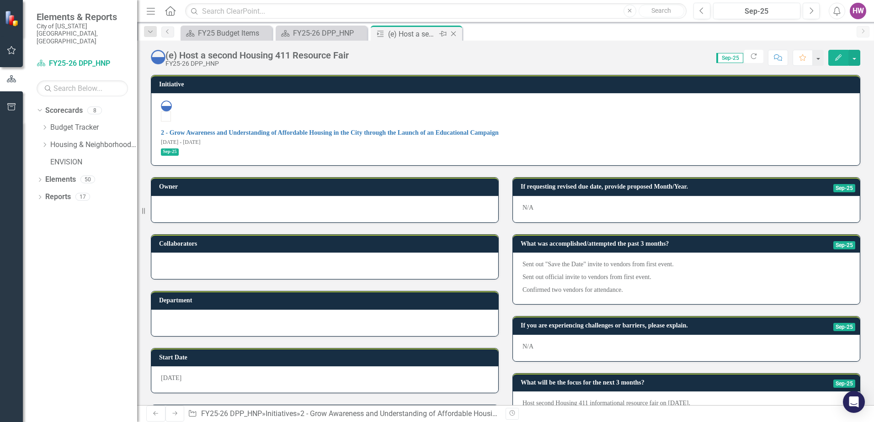
click at [453, 35] on icon at bounding box center [453, 34] width 5 height 5
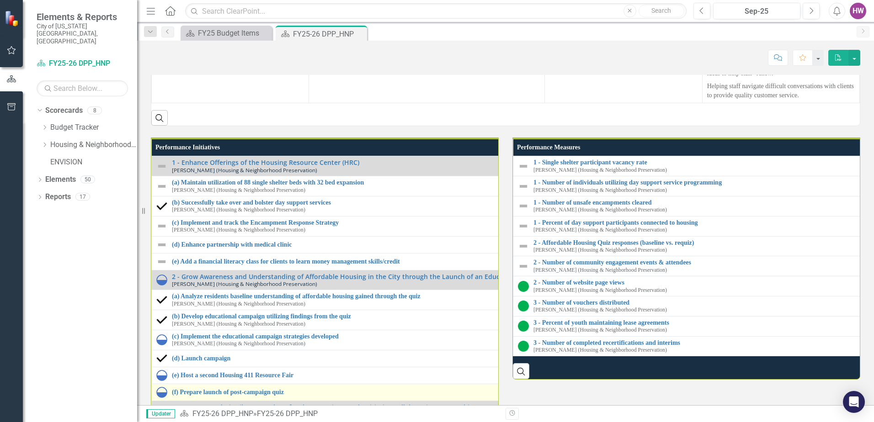
scroll to position [1326, 0]
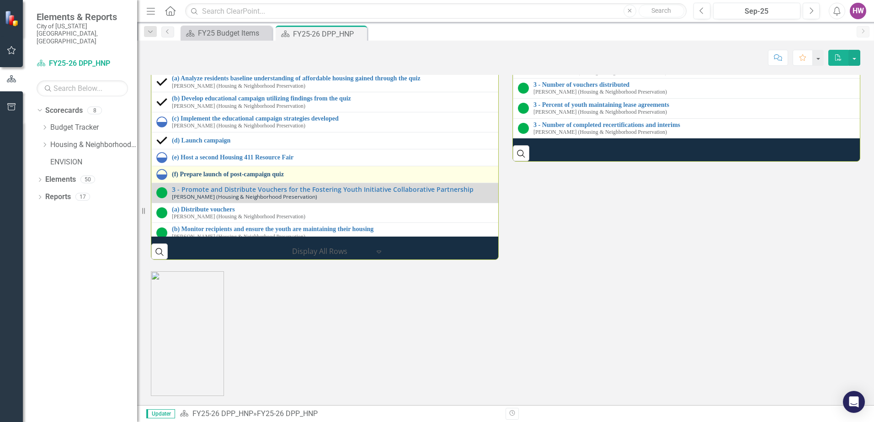
click at [250, 178] on link "(f) Prepare launch of post-campaign quiz" at bounding box center [513, 174] width 683 height 7
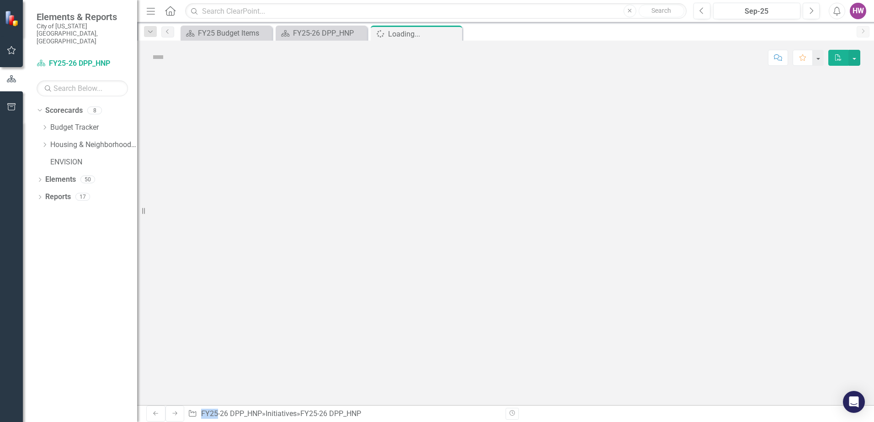
click at [250, 292] on div at bounding box center [505, 240] width 737 height 331
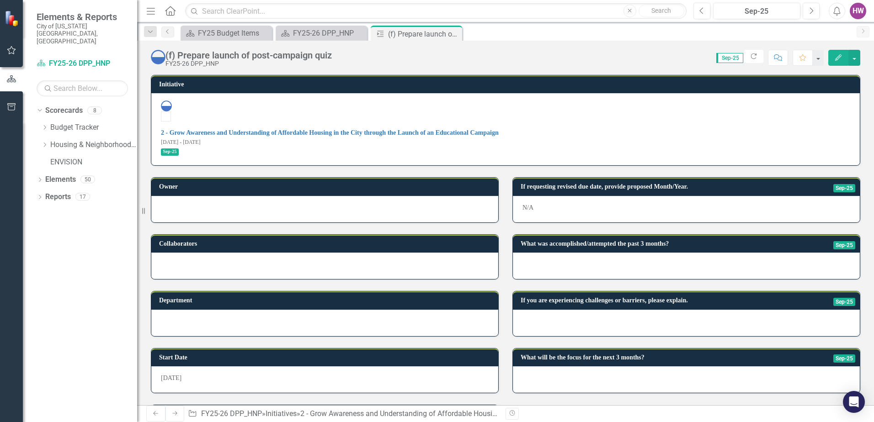
click at [566, 253] on div at bounding box center [686, 266] width 347 height 27
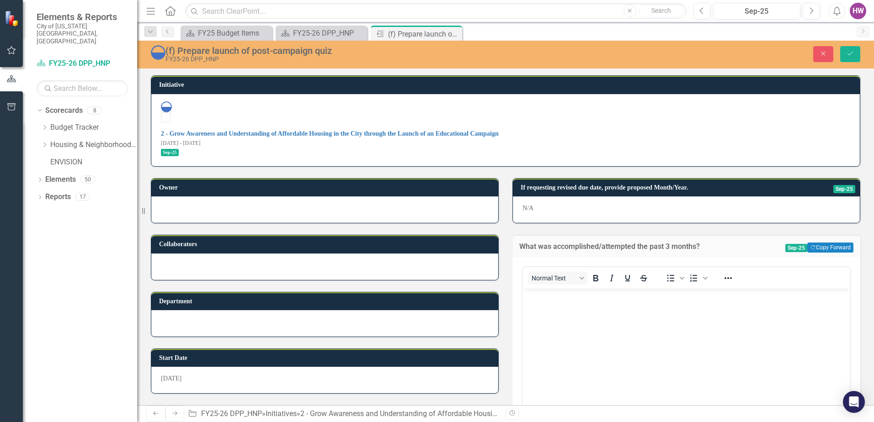
click at [560, 323] on body "Rich Text Area. Press ALT-0 for help." at bounding box center [687, 356] width 328 height 137
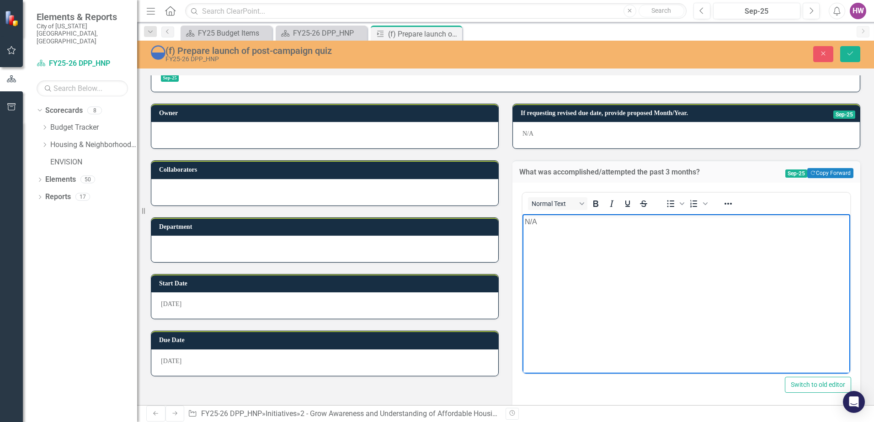
scroll to position [171, 0]
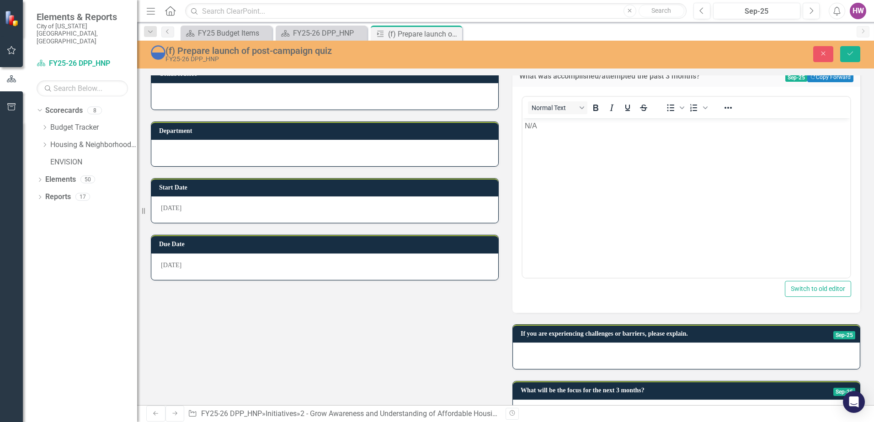
click at [563, 343] on div at bounding box center [686, 356] width 347 height 27
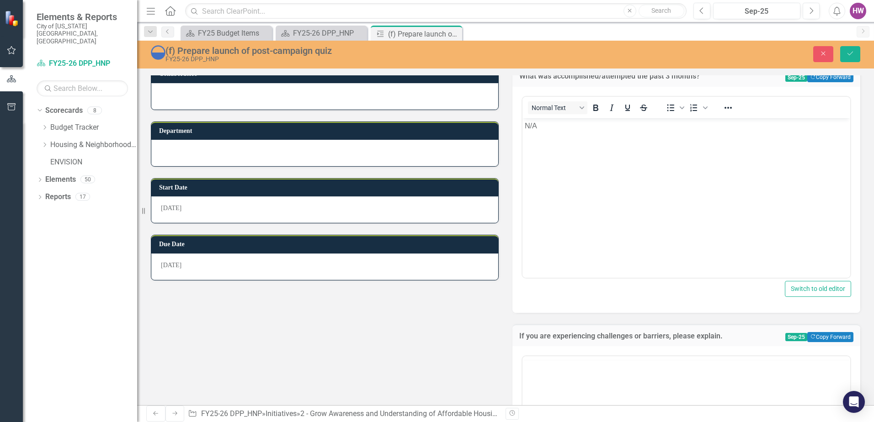
scroll to position [0, 0]
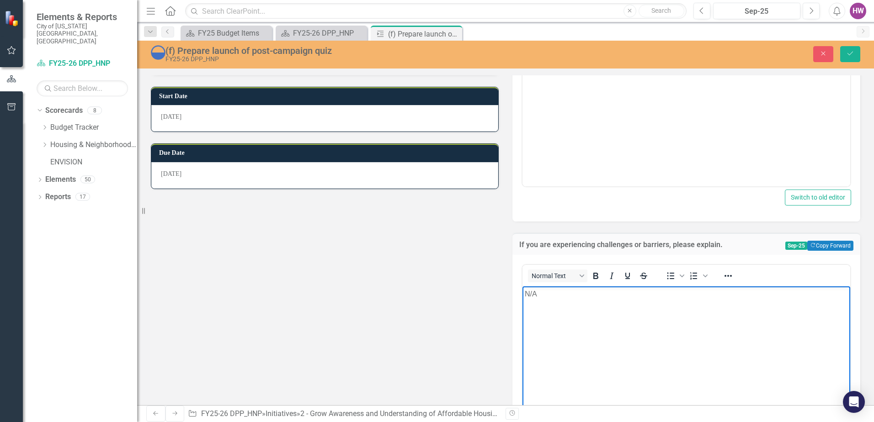
scroll to position [374, 0]
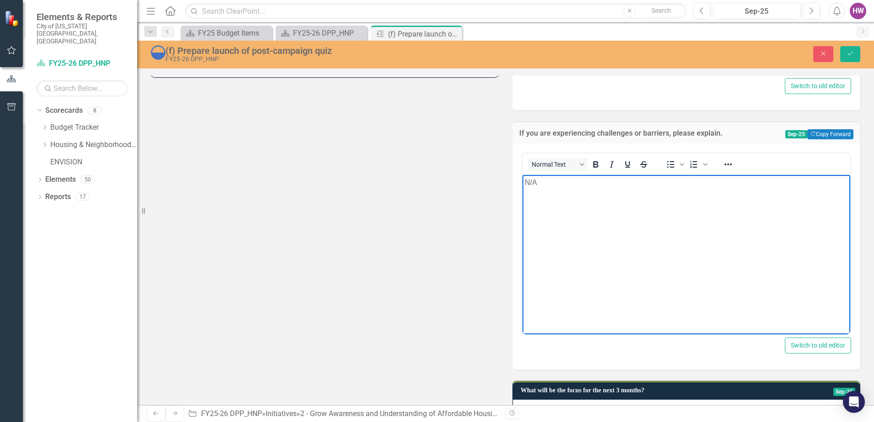
click at [571, 400] on div at bounding box center [686, 413] width 347 height 27
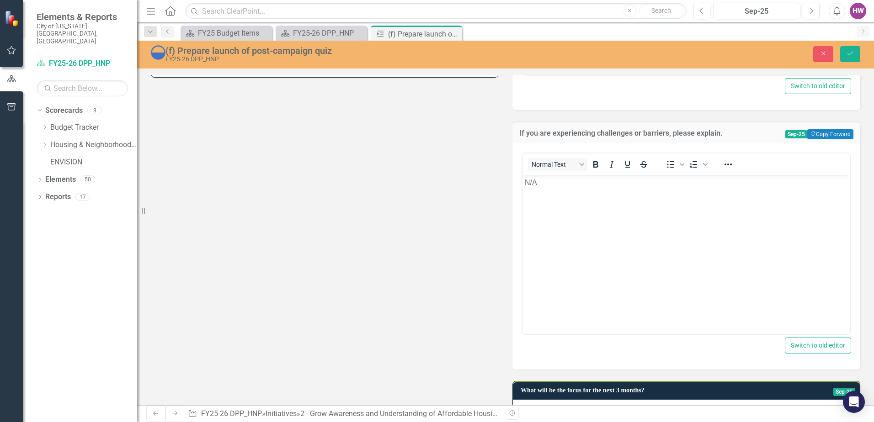
click at [571, 400] on div at bounding box center [686, 413] width 347 height 27
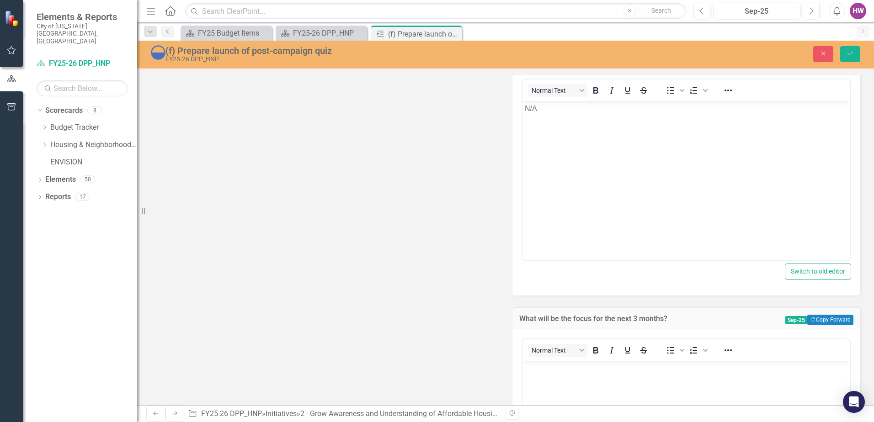
scroll to position [556, 0]
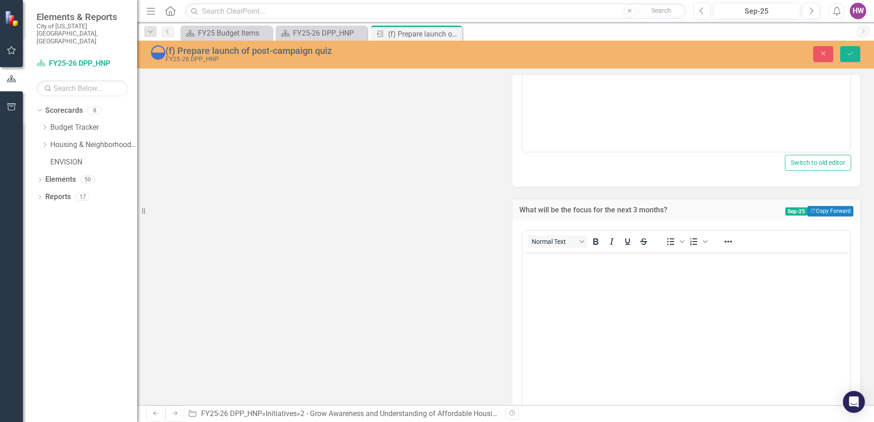
click at [557, 297] on body "Rich Text Area. Press ALT-0 for help." at bounding box center [687, 320] width 328 height 137
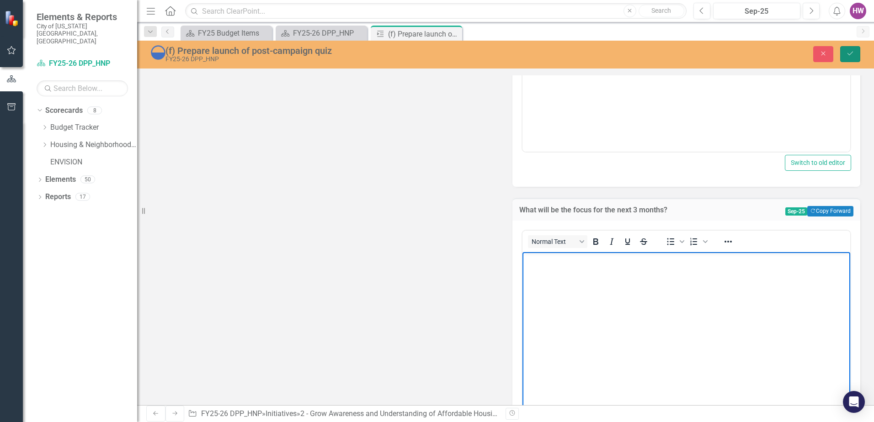
click at [847, 53] on icon "Save" at bounding box center [850, 53] width 8 height 6
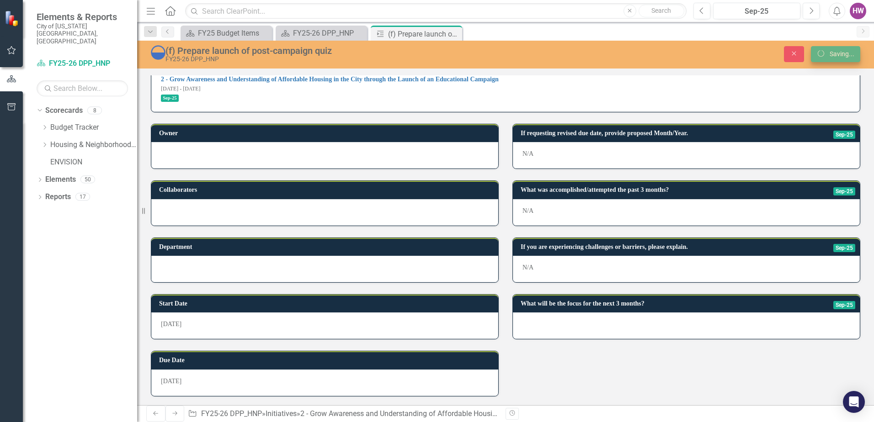
scroll to position [25, 0]
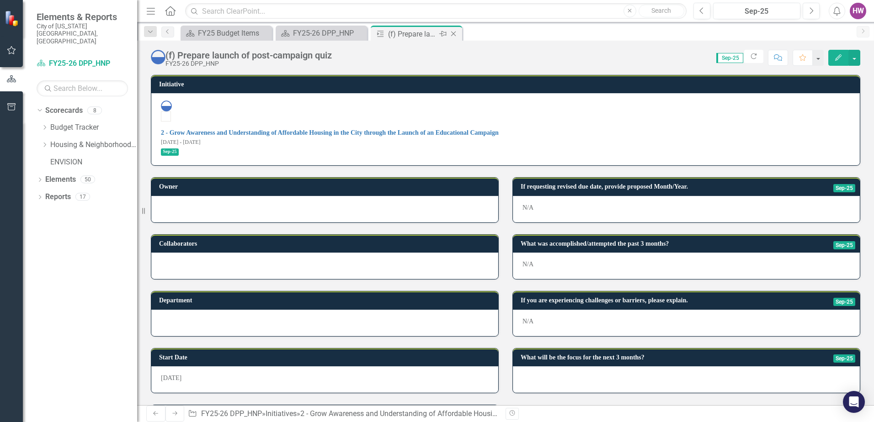
click at [454, 33] on icon "Close" at bounding box center [453, 33] width 9 height 7
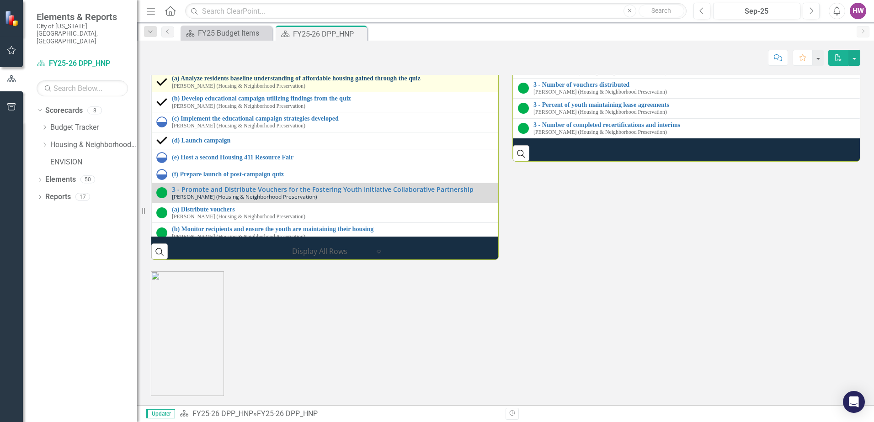
click at [251, 82] on link "(a) Analyze residents baseline understanding of affordable housing gained throu…" at bounding box center [512, 78] width 681 height 7
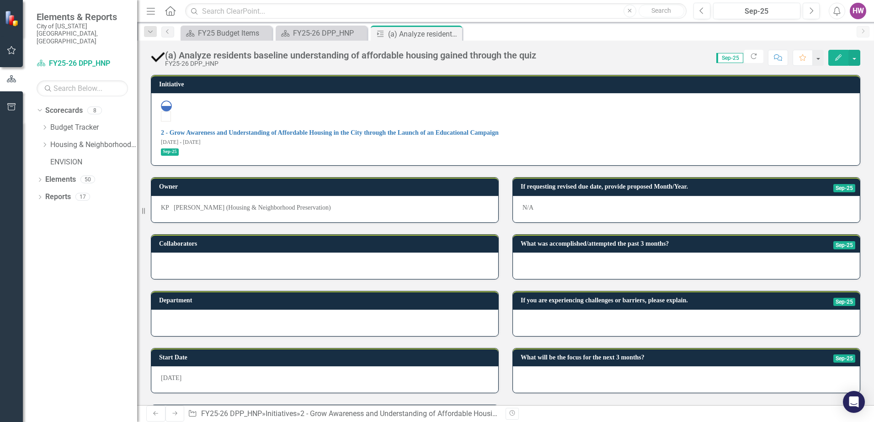
click at [579, 310] on div at bounding box center [686, 323] width 347 height 27
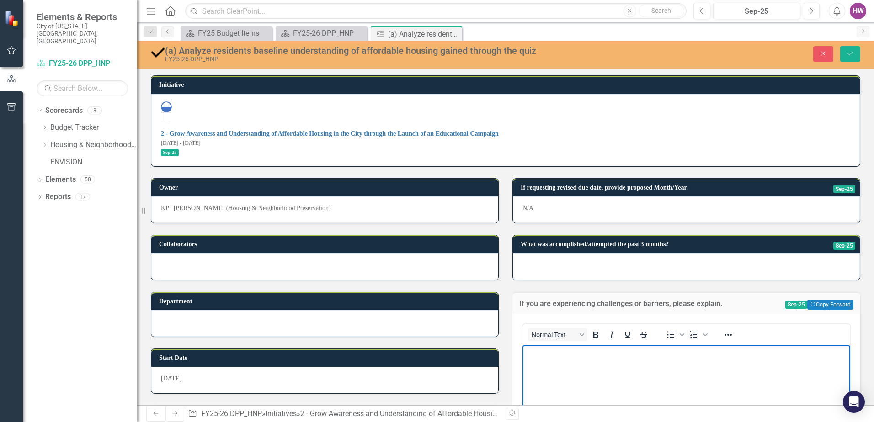
click at [557, 376] on body "Rich Text Area. Press ALT-0 for help." at bounding box center [687, 414] width 328 height 137
click at [851, 55] on icon "Save" at bounding box center [850, 53] width 8 height 6
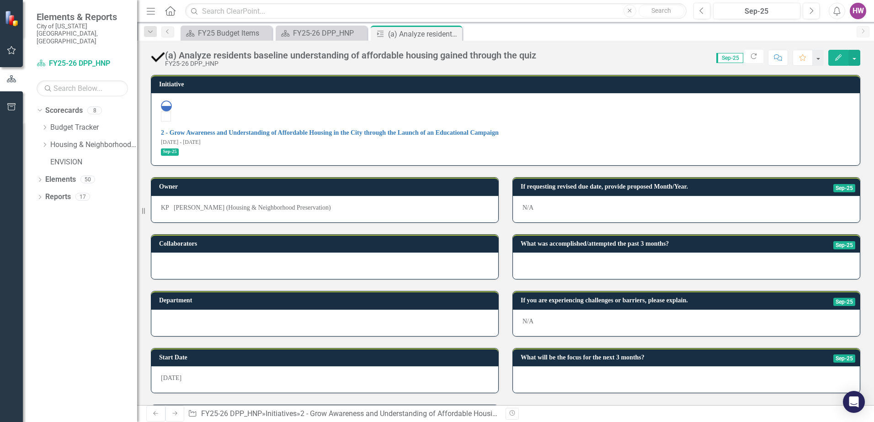
click at [545, 367] on div at bounding box center [686, 380] width 347 height 27
click at [544, 367] on div at bounding box center [686, 380] width 347 height 27
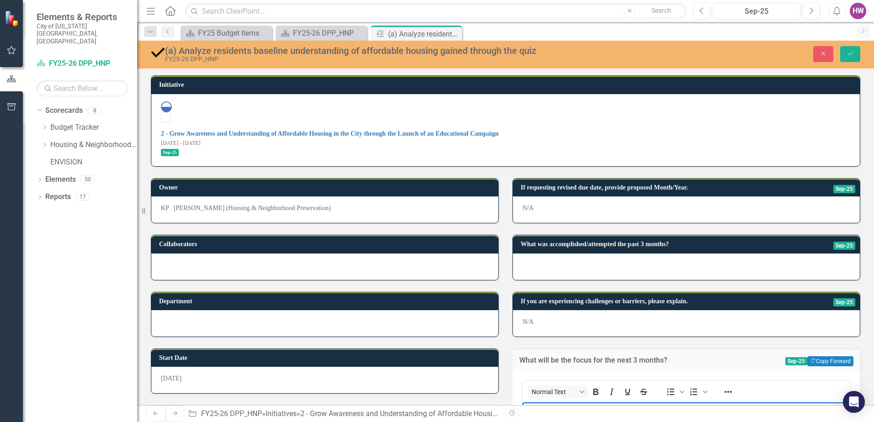
click at [855, 49] on button "Save" at bounding box center [850, 54] width 20 height 16
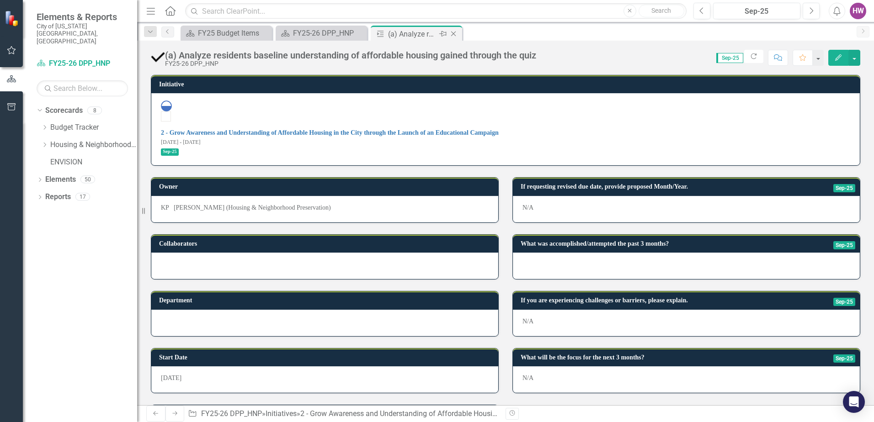
click at [453, 34] on icon "Close" at bounding box center [453, 33] width 9 height 7
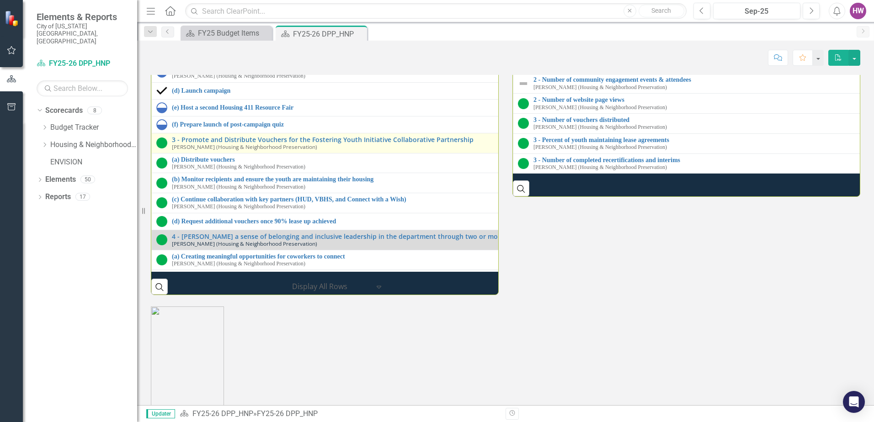
scroll to position [91, 0]
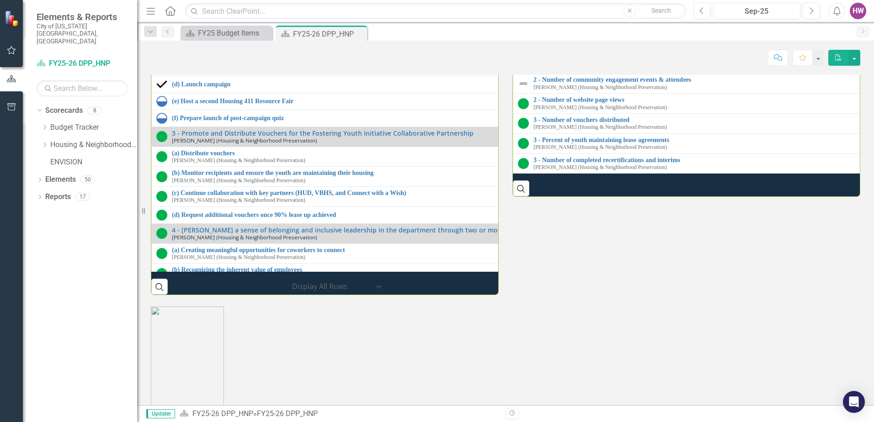
click at [213, 46] on link "(b) Develop educational campaign utilizing findings from the quiz" at bounding box center [514, 42] width 685 height 7
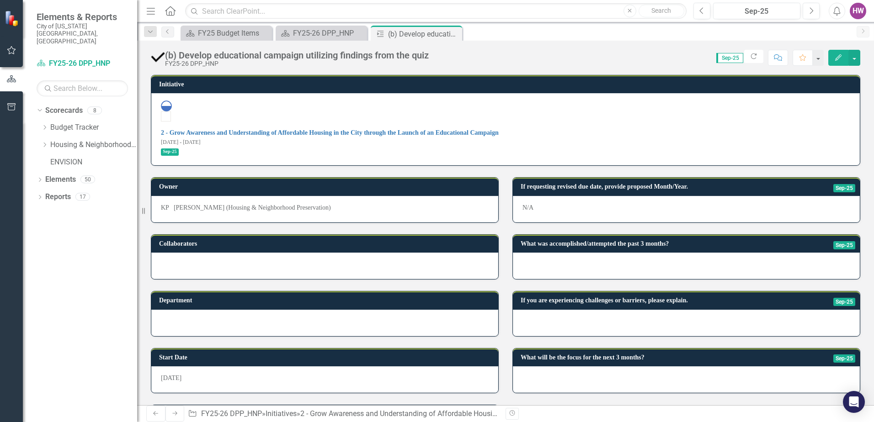
click at [551, 310] on div at bounding box center [686, 323] width 347 height 27
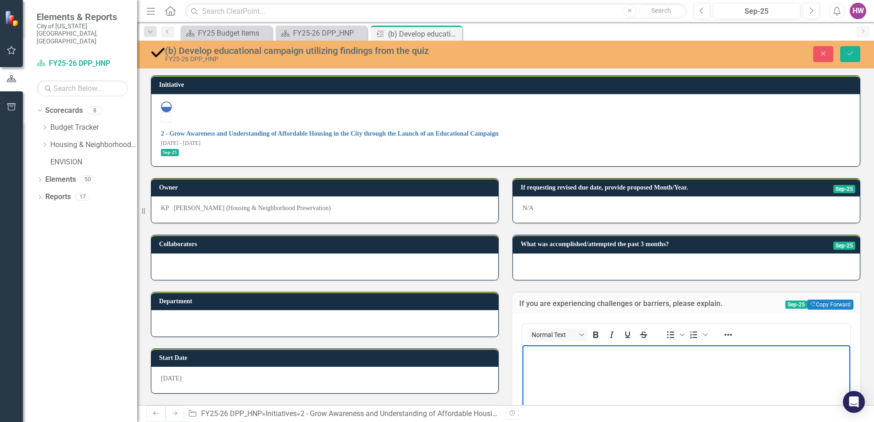
click at [552, 372] on body "Rich Text Area. Press ALT-0 for help." at bounding box center [687, 414] width 328 height 137
click at [846, 53] on icon "Save" at bounding box center [850, 53] width 8 height 6
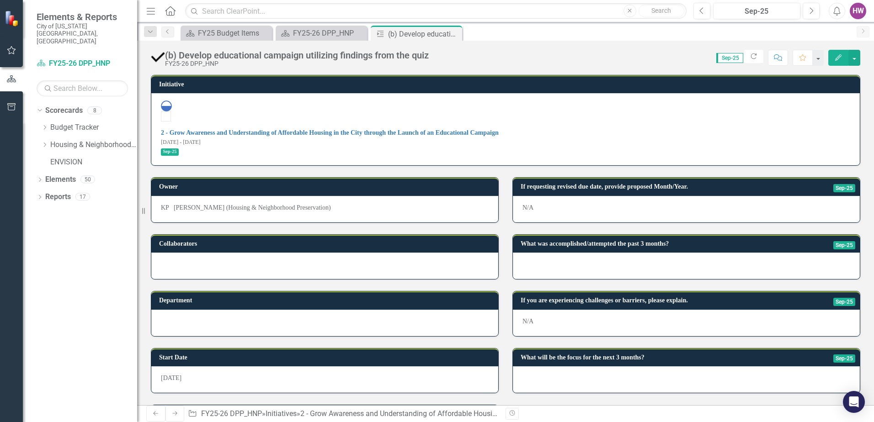
click at [543, 367] on div at bounding box center [686, 380] width 347 height 27
click at [542, 367] on div at bounding box center [686, 380] width 347 height 27
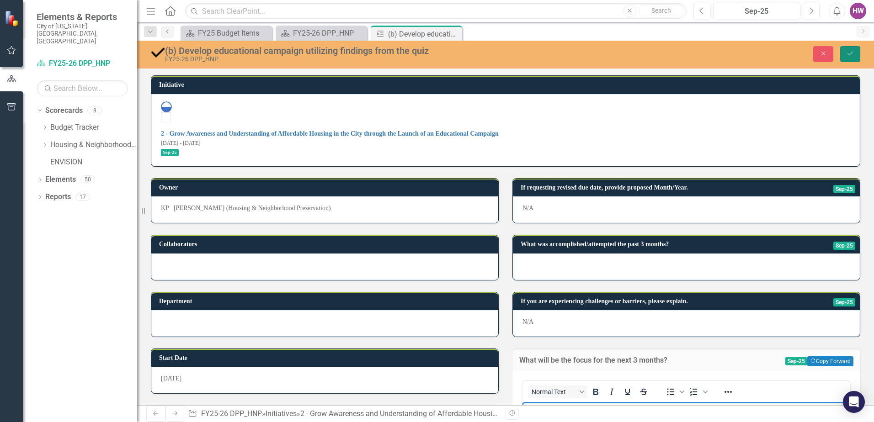
click at [844, 53] on button "Save" at bounding box center [850, 54] width 20 height 16
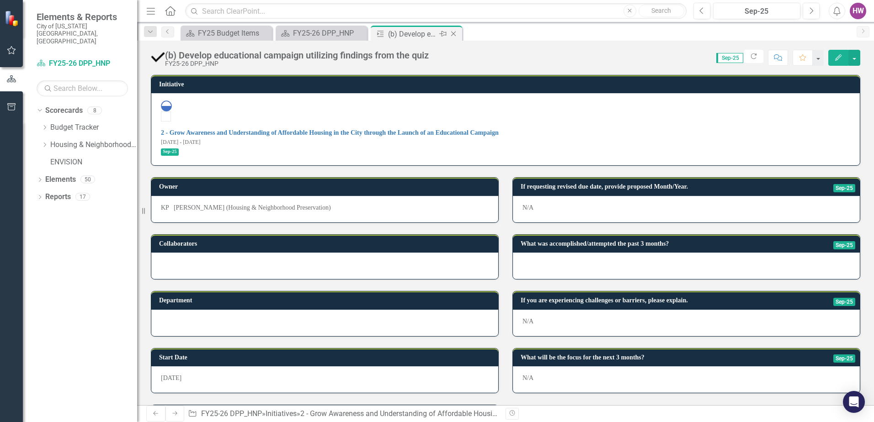
click at [455, 34] on icon "Close" at bounding box center [453, 33] width 9 height 7
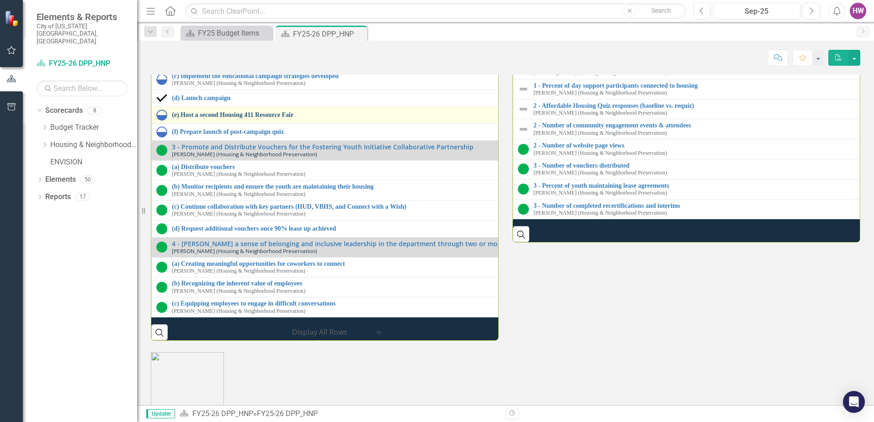
scroll to position [130, 0]
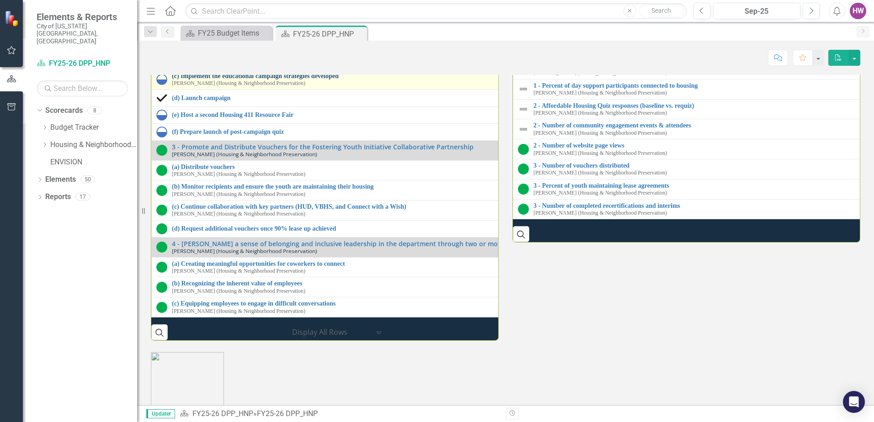
click at [253, 80] on link "(c) Implement the educational campaign strategies developed" at bounding box center [512, 76] width 681 height 7
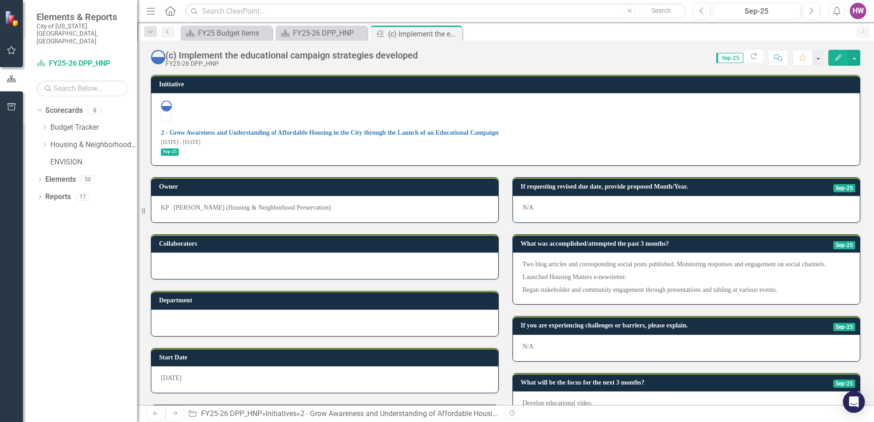
scroll to position [27, 0]
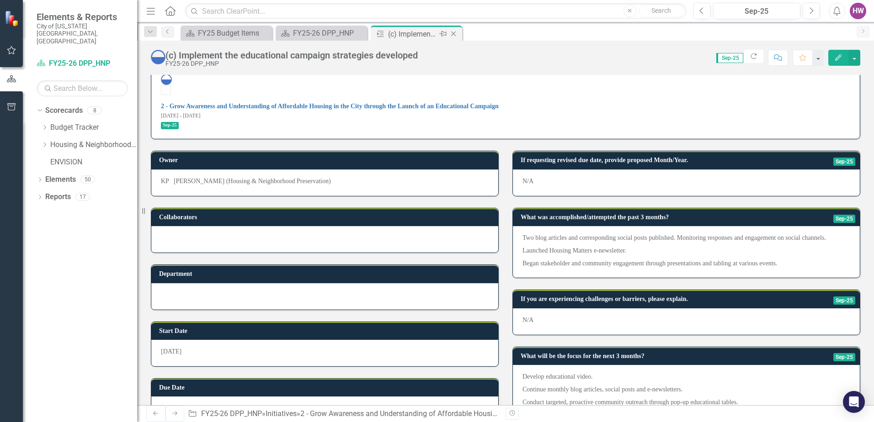
click at [456, 33] on icon "Close" at bounding box center [453, 33] width 9 height 7
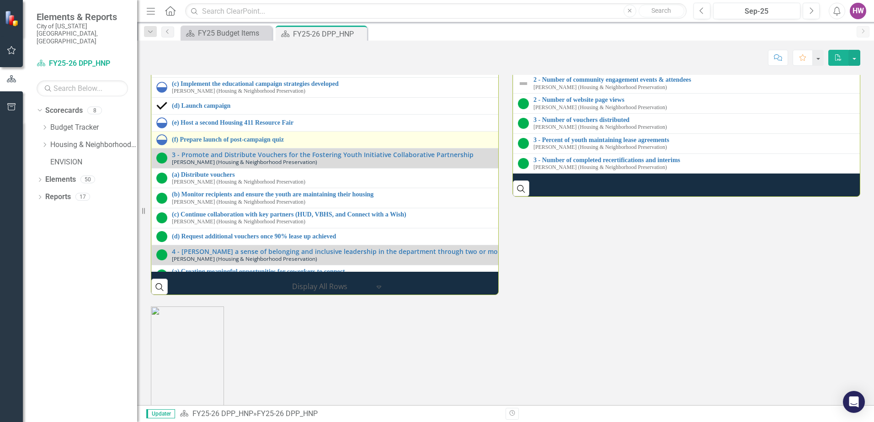
scroll to position [91, 0]
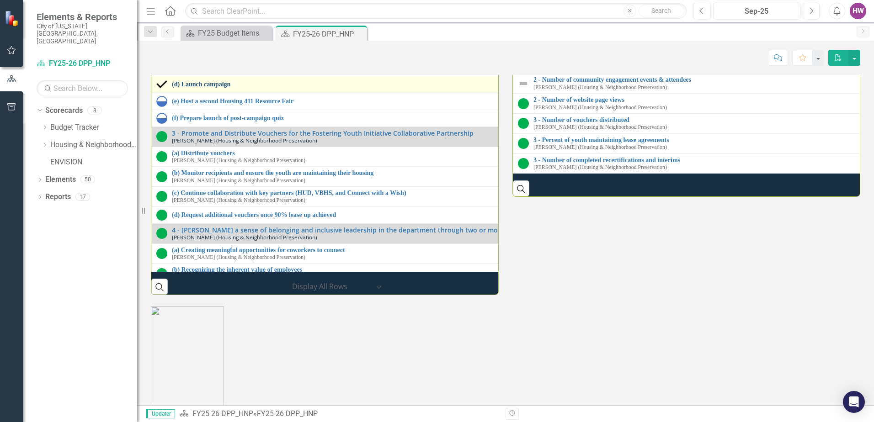
click at [193, 88] on link "(d) Launch campaign" at bounding box center [508, 84] width 672 height 7
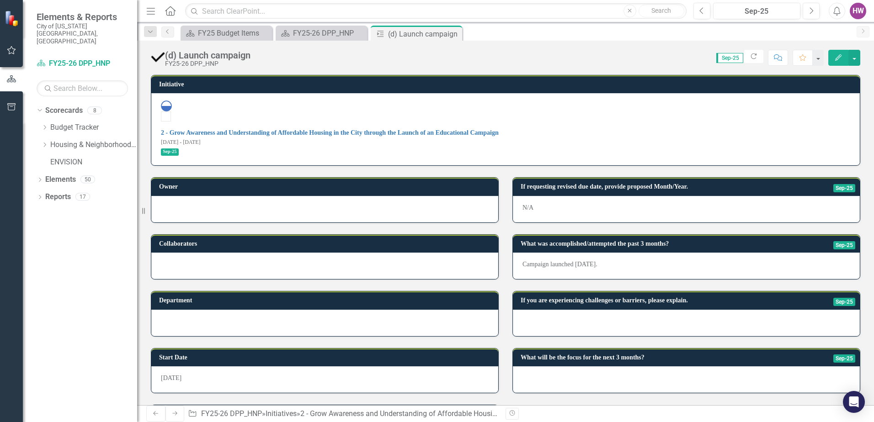
click at [562, 310] on div at bounding box center [686, 323] width 347 height 27
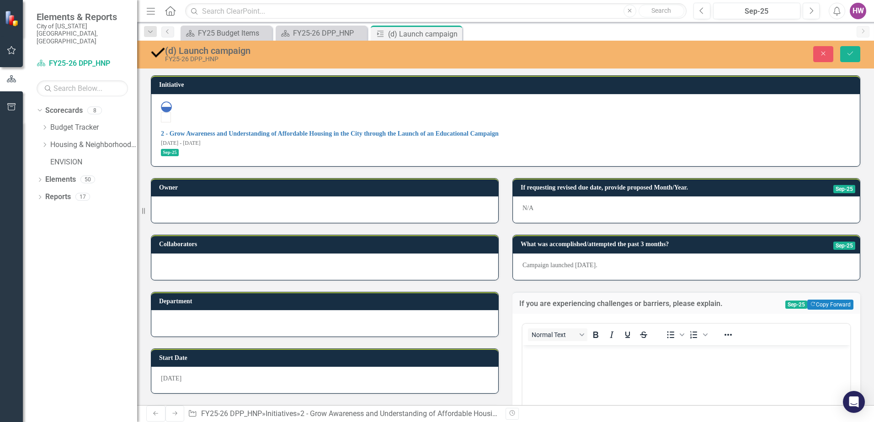
click at [541, 378] on body "Rich Text Area. Press ALT-0 for help." at bounding box center [687, 414] width 328 height 137
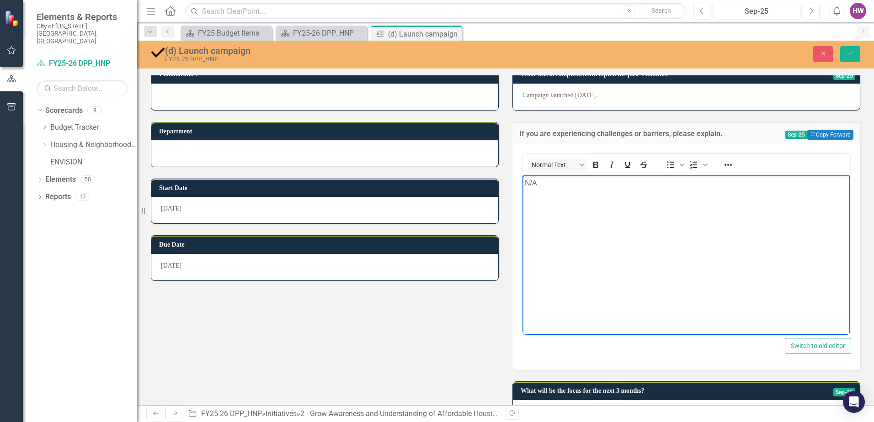
scroll to position [171, 0]
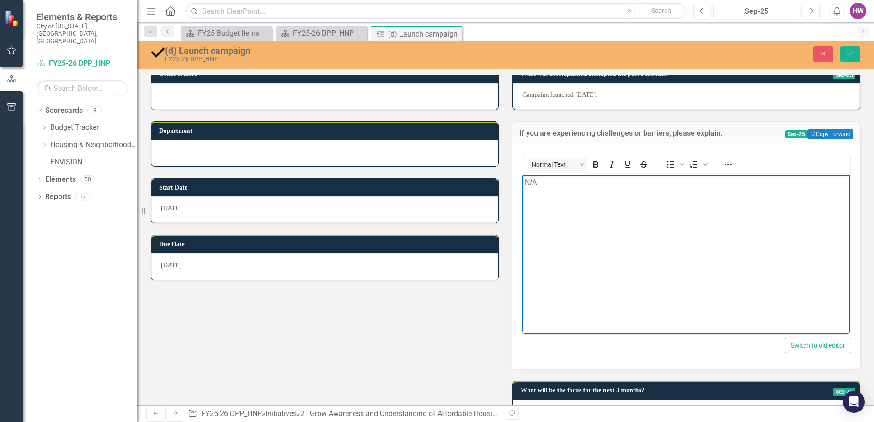
click at [558, 400] on div at bounding box center [686, 413] width 347 height 27
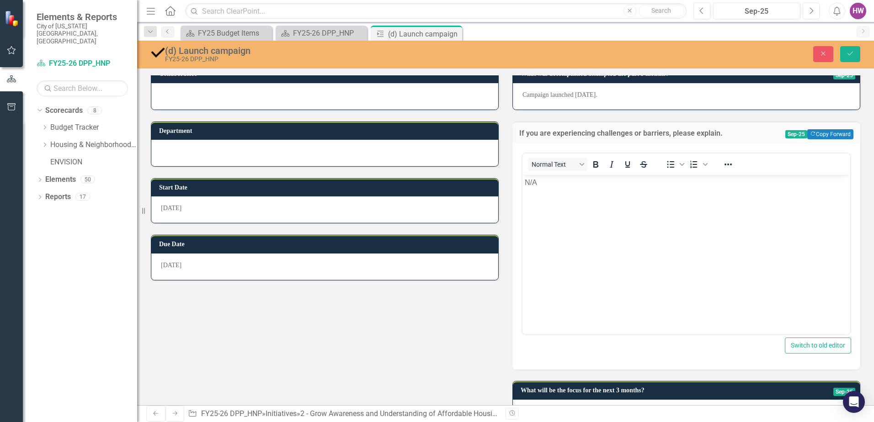
click at [558, 400] on div at bounding box center [686, 413] width 347 height 27
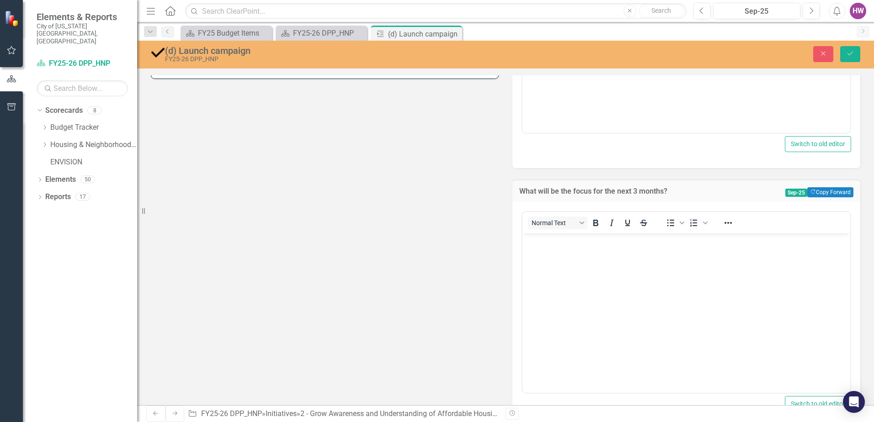
scroll to position [374, 0]
click at [553, 288] on body "Rich Text Area. Press ALT-0 for help." at bounding box center [687, 300] width 328 height 137
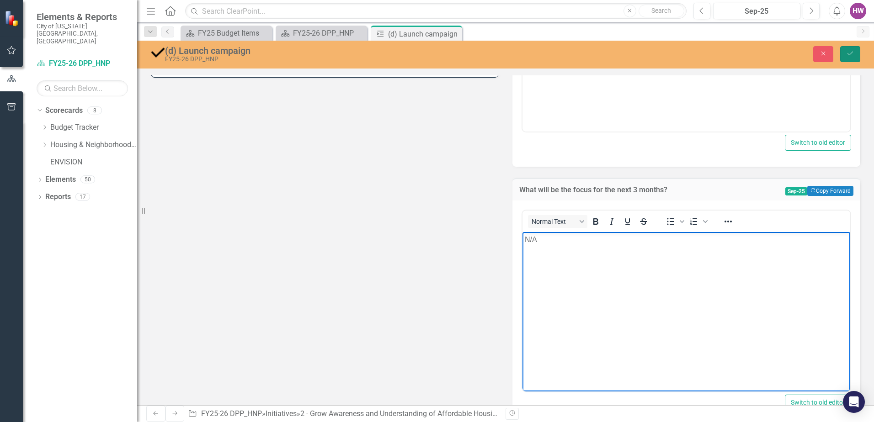
click at [852, 55] on icon "Save" at bounding box center [850, 53] width 8 height 6
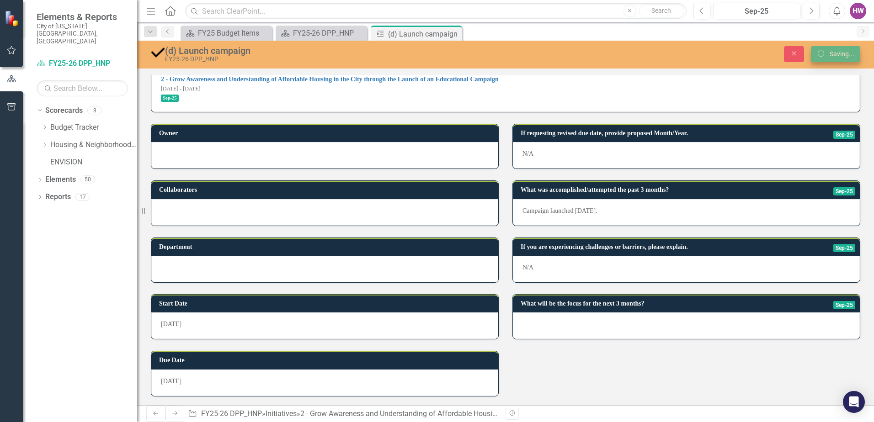
scroll to position [25, 0]
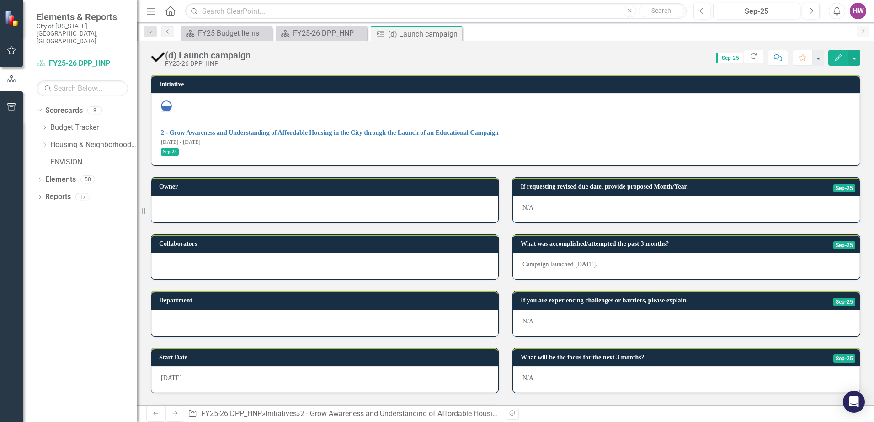
drag, startPoint x: 454, startPoint y: 33, endPoint x: 455, endPoint y: 38, distance: 5.1
click at [0, 0] on icon "Close" at bounding box center [0, 0] width 0 height 0
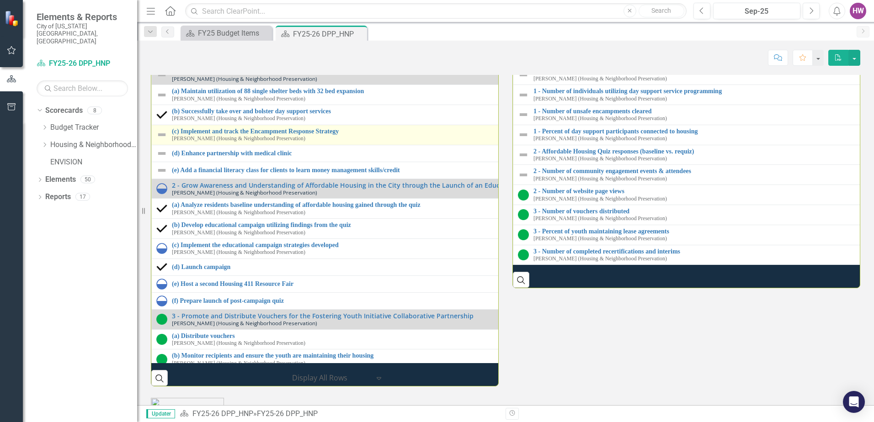
scroll to position [130, 0]
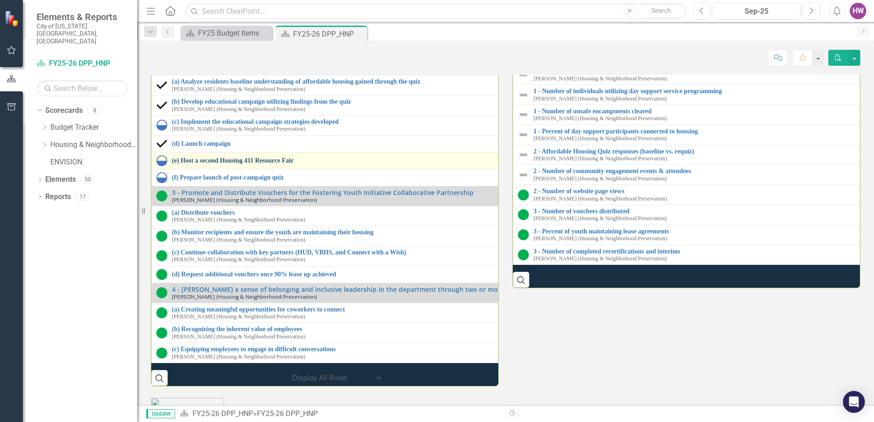
click at [231, 164] on link "(e) Host a second Housing 411 Resource Fair" at bounding box center [513, 160] width 683 height 7
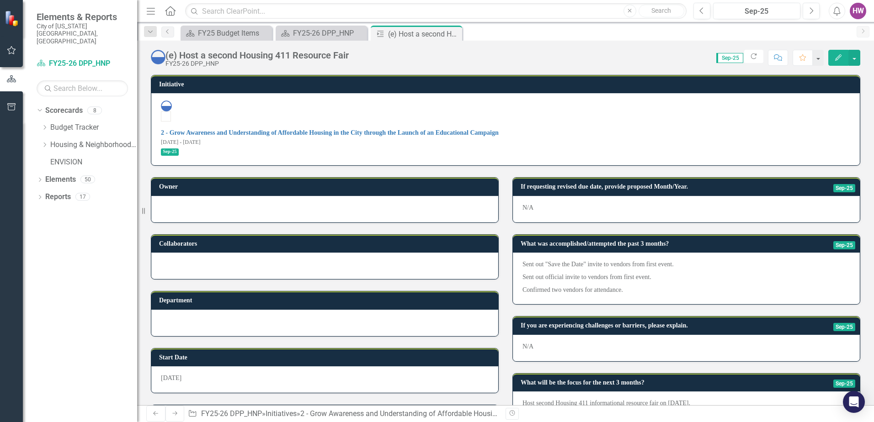
drag, startPoint x: 454, startPoint y: 32, endPoint x: 452, endPoint y: 36, distance: 5.3
click at [0, 0] on icon "Close" at bounding box center [0, 0] width 0 height 0
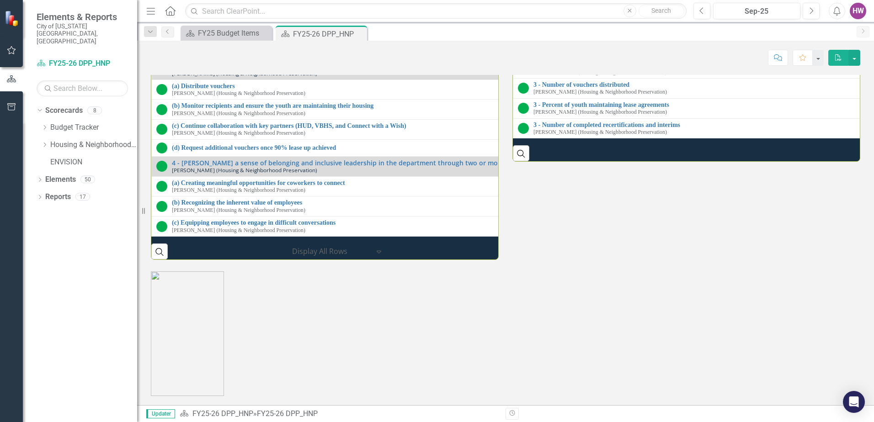
scroll to position [1326, 0]
click at [208, 54] on link "(f) Prepare launch of post-campaign quiz" at bounding box center [508, 51] width 672 height 7
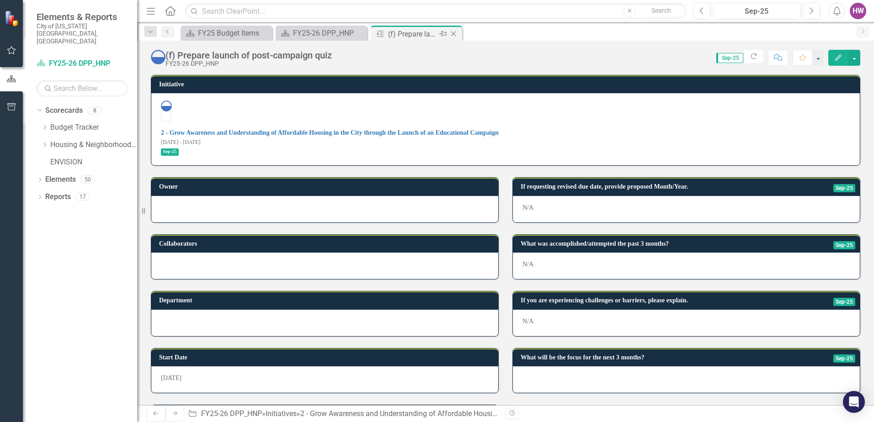
click at [456, 33] on icon "Close" at bounding box center [453, 33] width 9 height 7
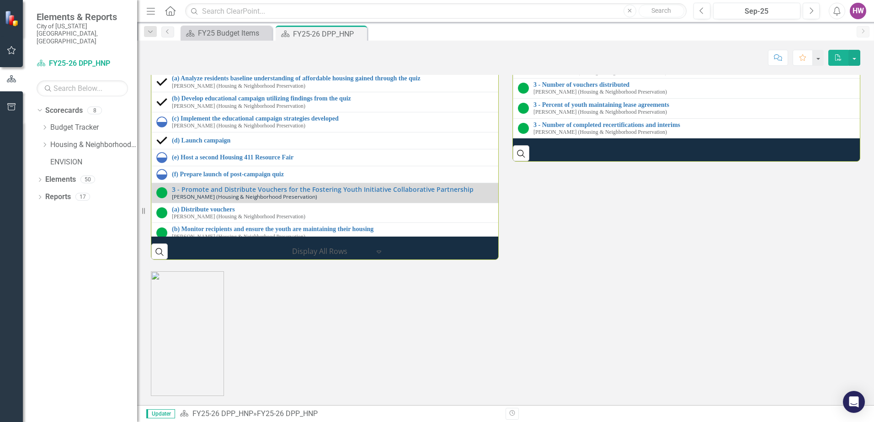
scroll to position [1280, 0]
click at [603, 28] on link "2 - Affordable Housing Quiz responses (baseline vs. requiz)" at bounding box center [873, 24] width 679 height 7
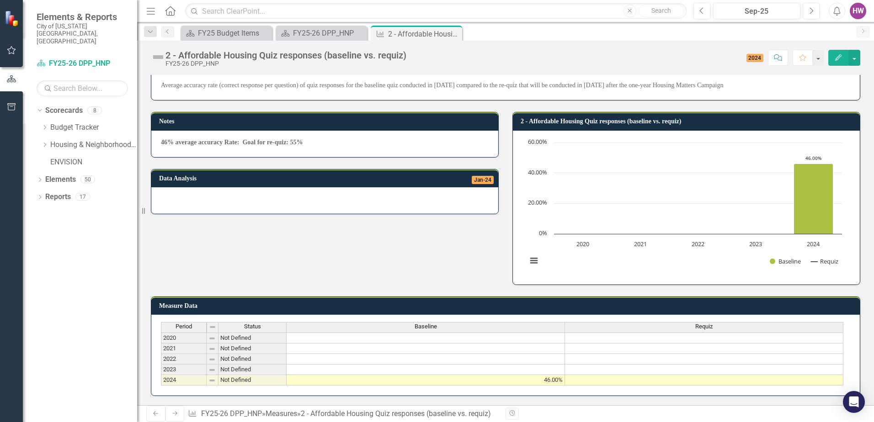
scroll to position [51, 0]
click at [453, 35] on icon "Close" at bounding box center [453, 33] width 9 height 7
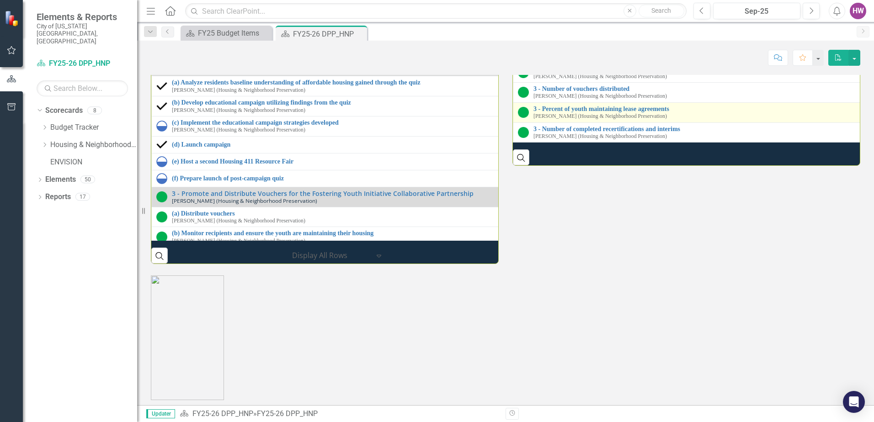
scroll to position [1261, 0]
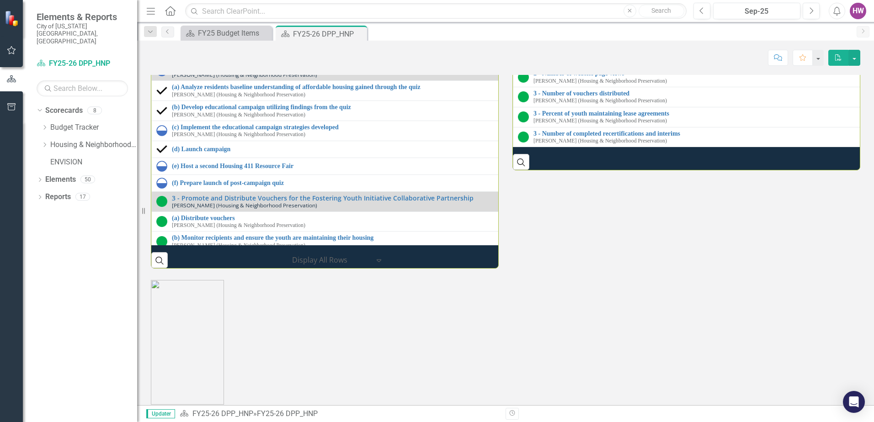
click at [521, 43] on img at bounding box center [523, 37] width 11 height 11
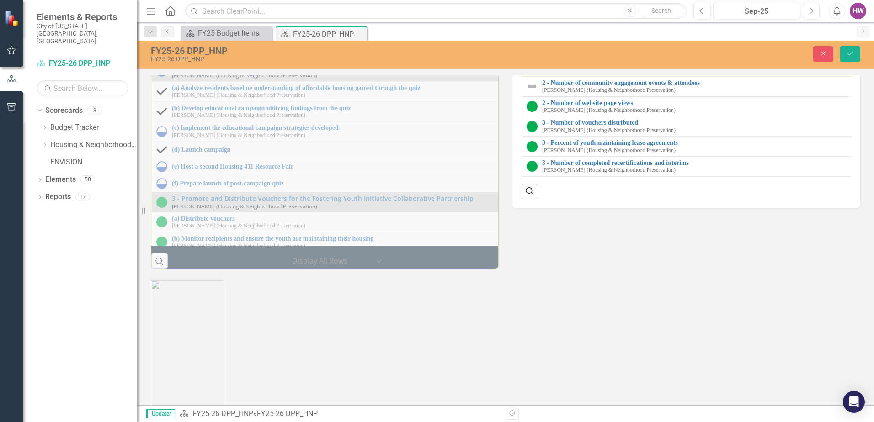
click at [527, 72] on img at bounding box center [532, 66] width 11 height 11
click at [533, 72] on img at bounding box center [532, 66] width 11 height 11
click at [595, 66] on link "2 - Affordable Housing Quiz responses (baseline vs. requiz)" at bounding box center [882, 62] width 680 height 7
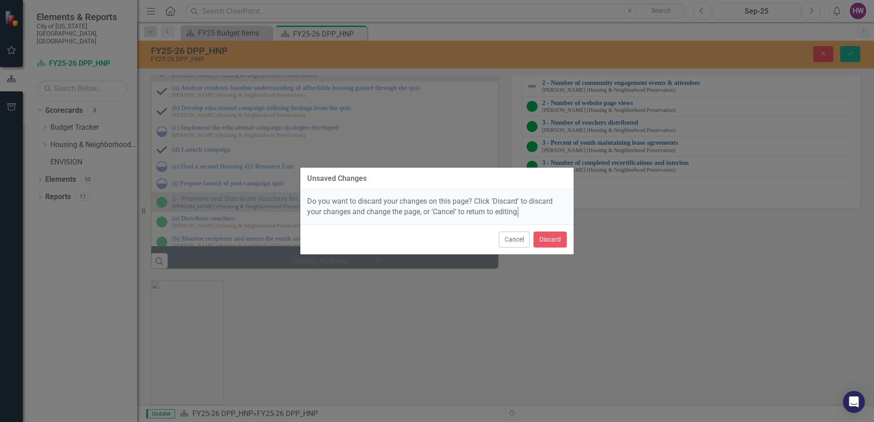
click at [595, 239] on div "Unsaved Changes Do you want to discard your changes on this page? Click 'Discar…" at bounding box center [437, 211] width 874 height 422
click at [514, 240] on button "Cancel" at bounding box center [514, 240] width 31 height 16
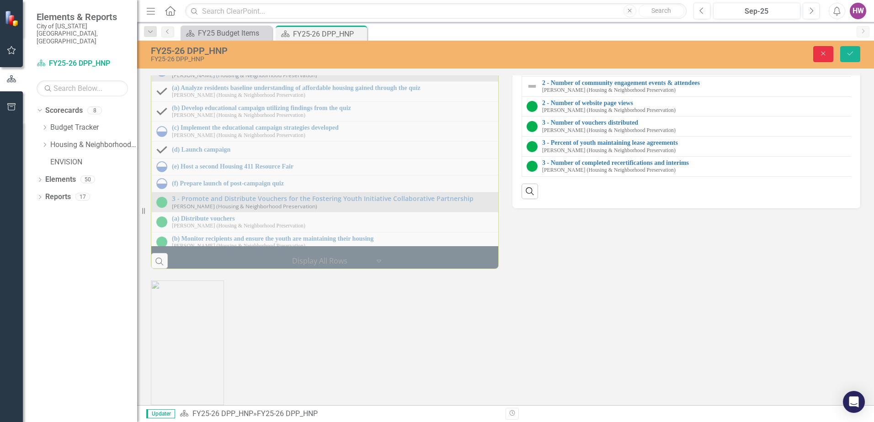
click at [826, 55] on icon "Close" at bounding box center [823, 53] width 8 height 6
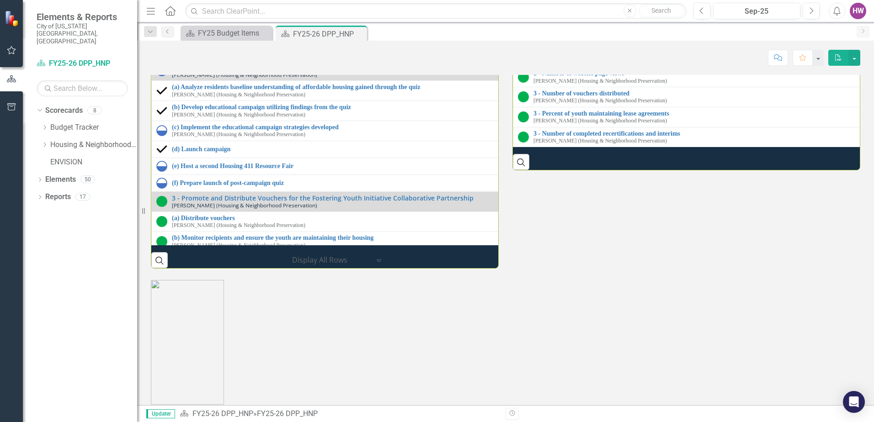
click at [579, 37] on link "2 - Affordable Housing Quiz responses (baseline vs. requiz)" at bounding box center [875, 33] width 682 height 7
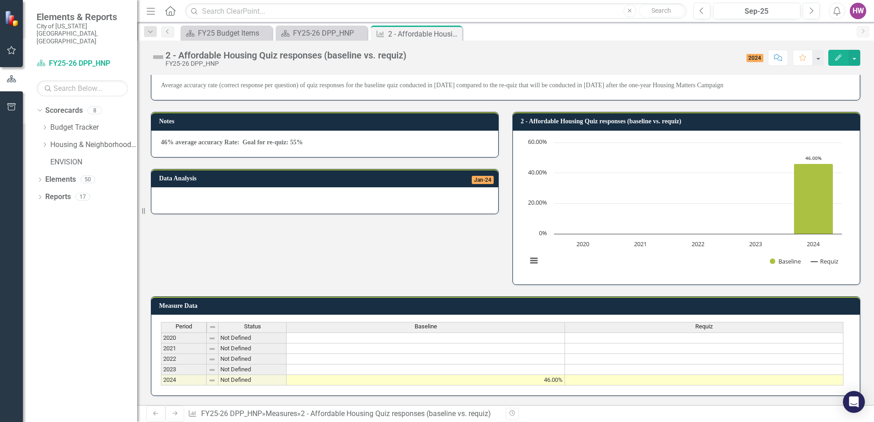
scroll to position [51, 0]
click at [454, 35] on icon at bounding box center [453, 34] width 5 height 5
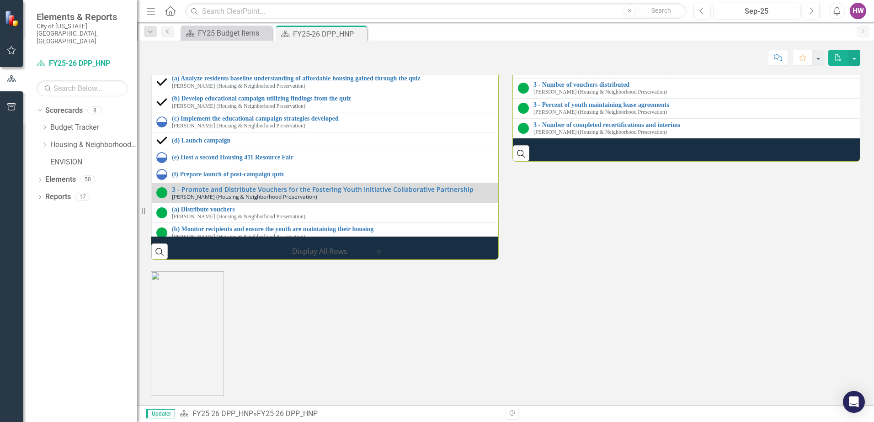
scroll to position [1372, 0]
click at [558, 48] on link "2 - Number of community engagement events & attendees" at bounding box center [873, 44] width 679 height 7
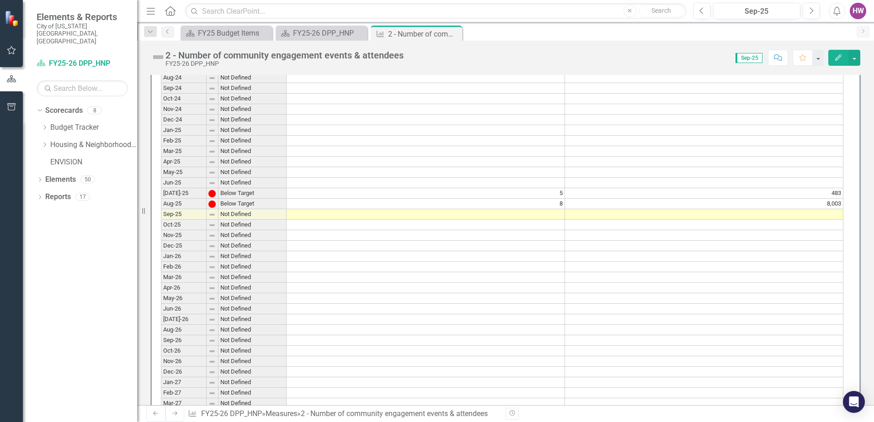
scroll to position [823, 0]
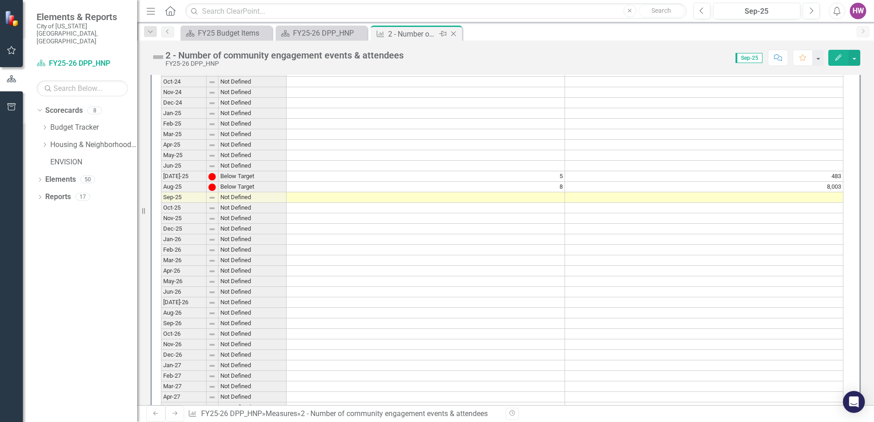
click at [455, 33] on icon "Close" at bounding box center [453, 33] width 9 height 7
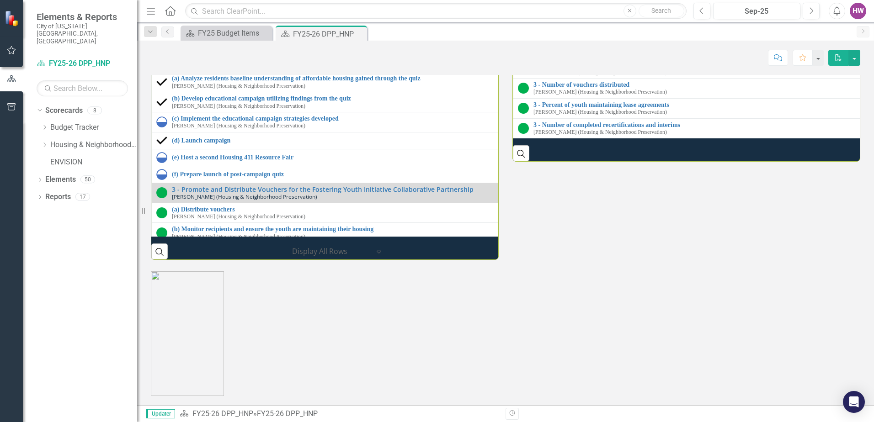
scroll to position [1326, 0]
click at [586, 68] on link "2 - Number of website page views" at bounding box center [873, 64] width 679 height 7
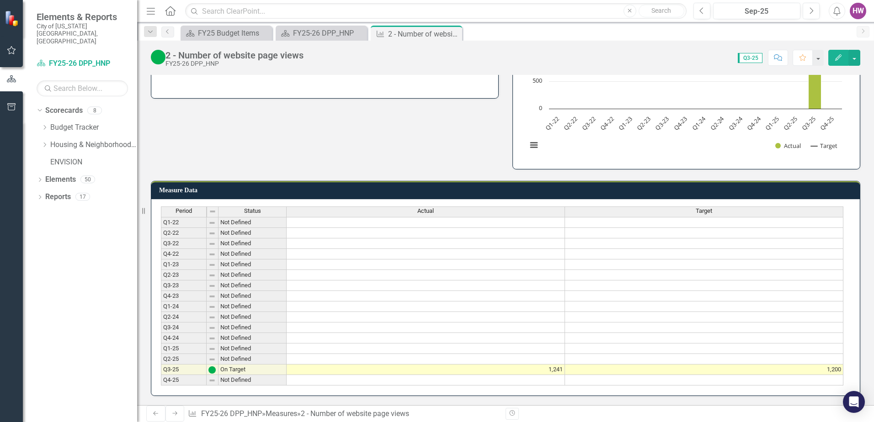
scroll to position [139, 0]
click at [456, 32] on icon "Close" at bounding box center [453, 33] width 9 height 7
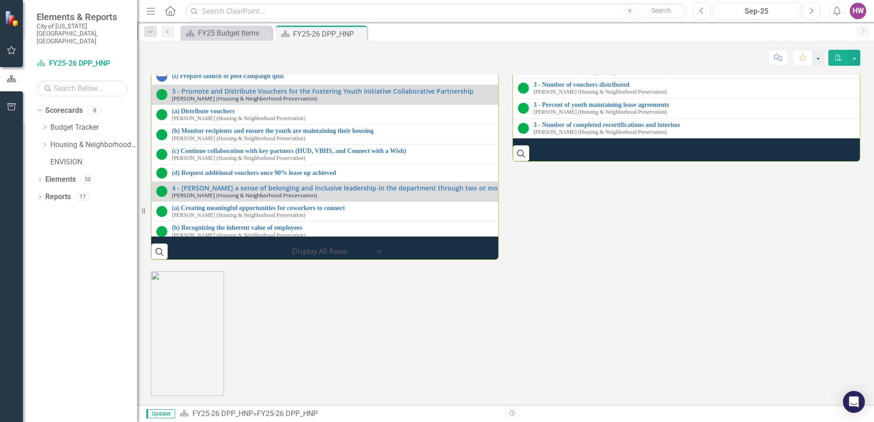
scroll to position [84, 0]
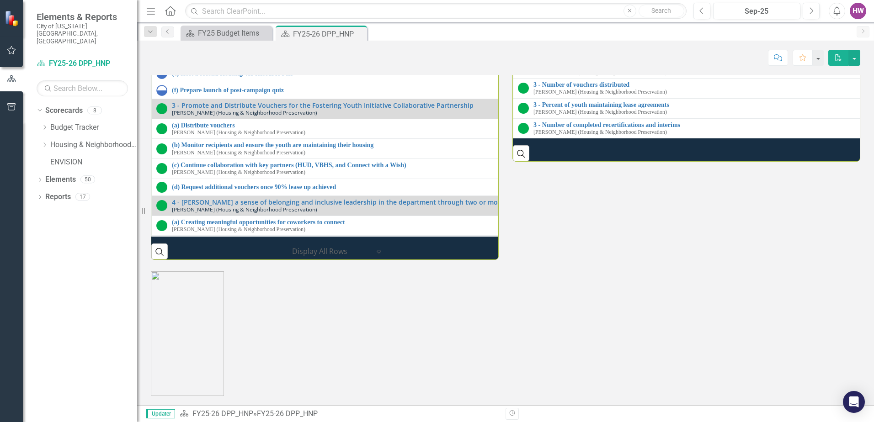
click at [566, 48] on link "2 - Number of community engagement events & attendees" at bounding box center [873, 44] width 679 height 7
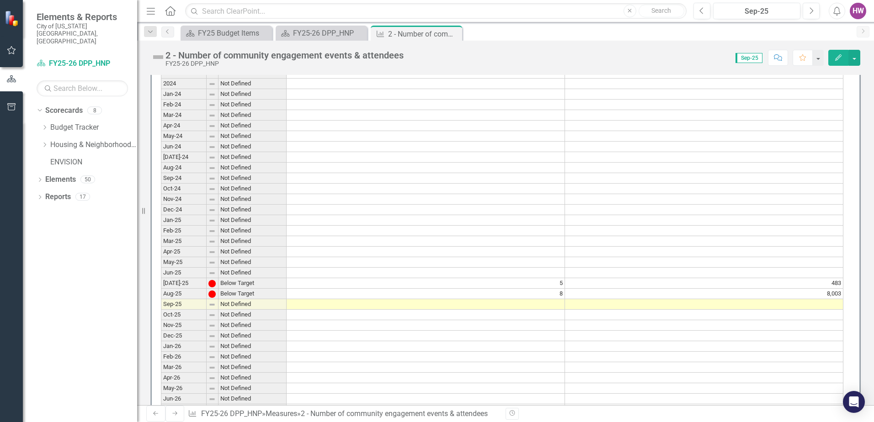
scroll to position [732, 0]
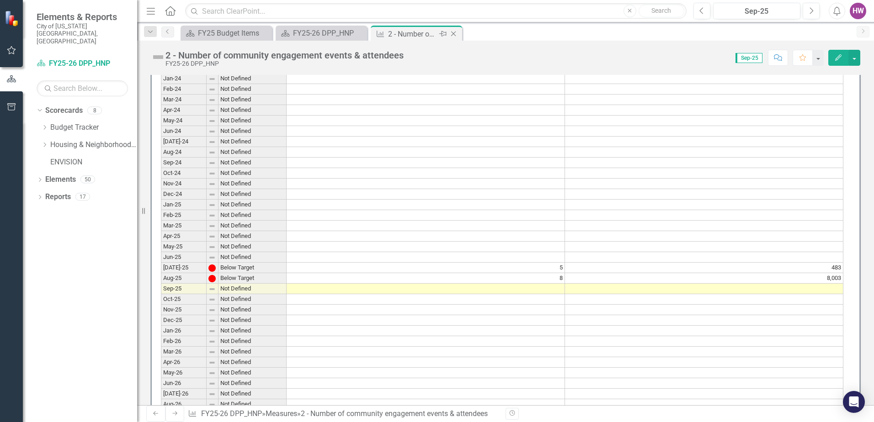
click at [451, 32] on icon "Close" at bounding box center [453, 33] width 9 height 7
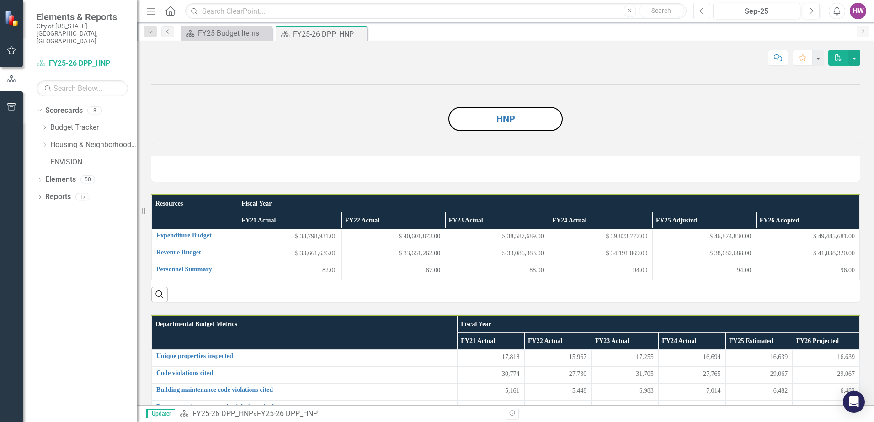
click at [703, 8] on icon "button" at bounding box center [702, 10] width 4 height 6
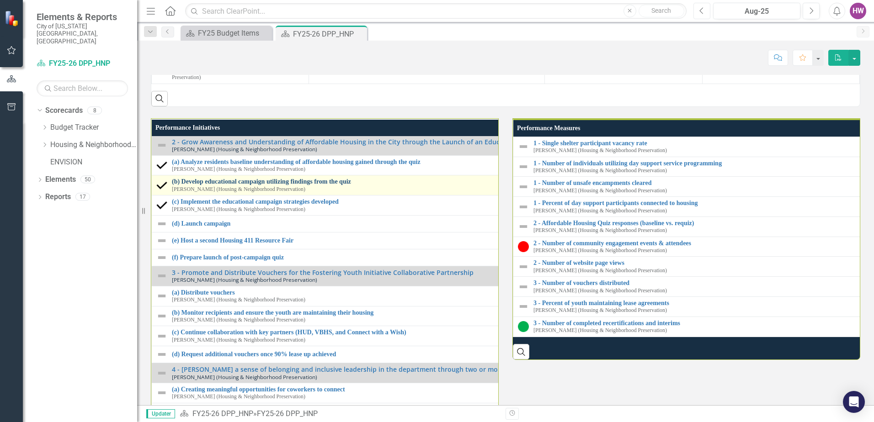
scroll to position [130, 0]
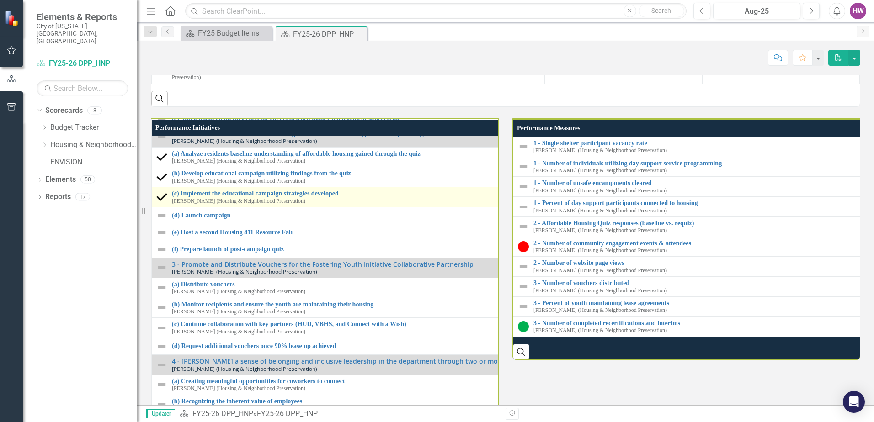
click at [161, 203] on img at bounding box center [161, 197] width 11 height 11
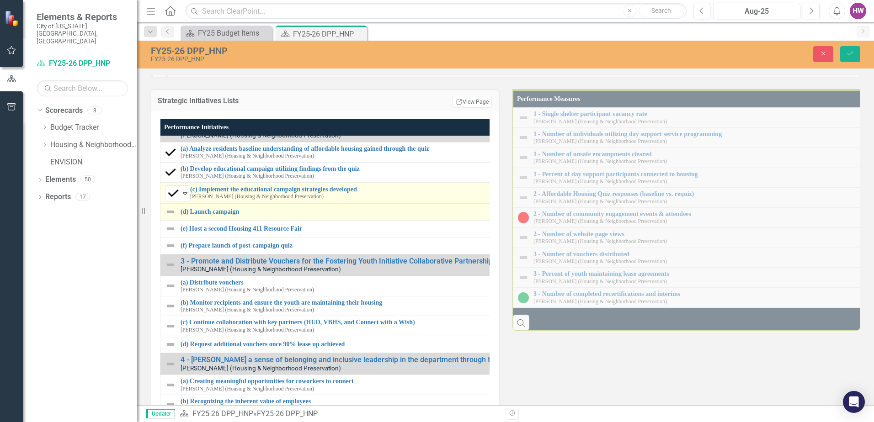
scroll to position [1006, 0]
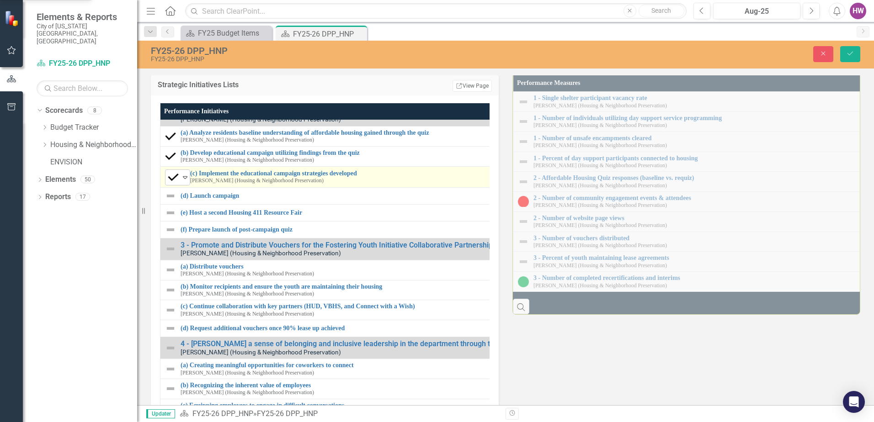
click at [187, 179] on icon at bounding box center [185, 177] width 5 height 3
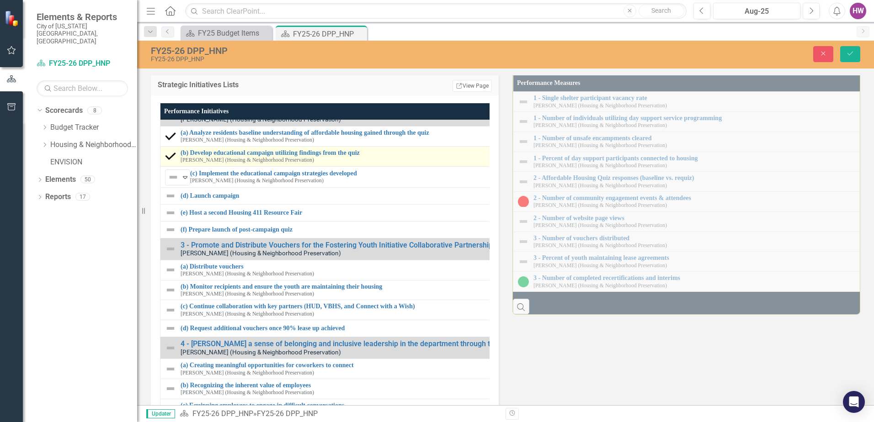
click at [172, 162] on img at bounding box center [170, 156] width 11 height 11
click at [183, 160] on icon "Expand" at bounding box center [185, 155] width 9 height 7
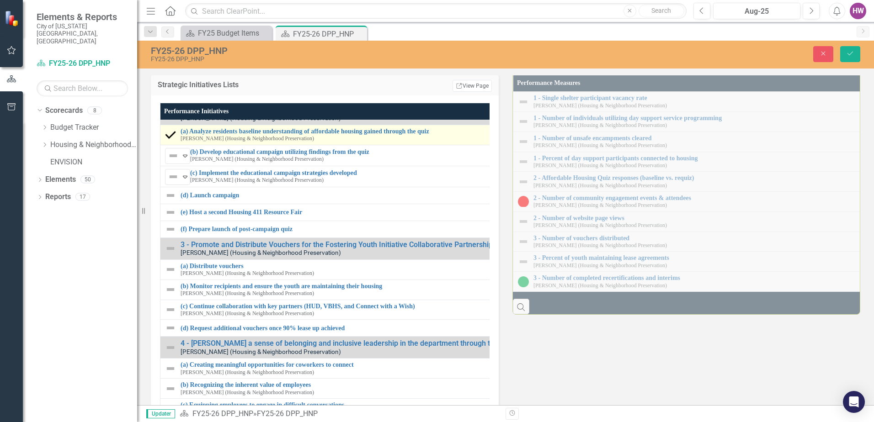
click at [175, 140] on img at bounding box center [170, 134] width 11 height 11
click at [189, 139] on icon "Expand" at bounding box center [185, 134] width 9 height 7
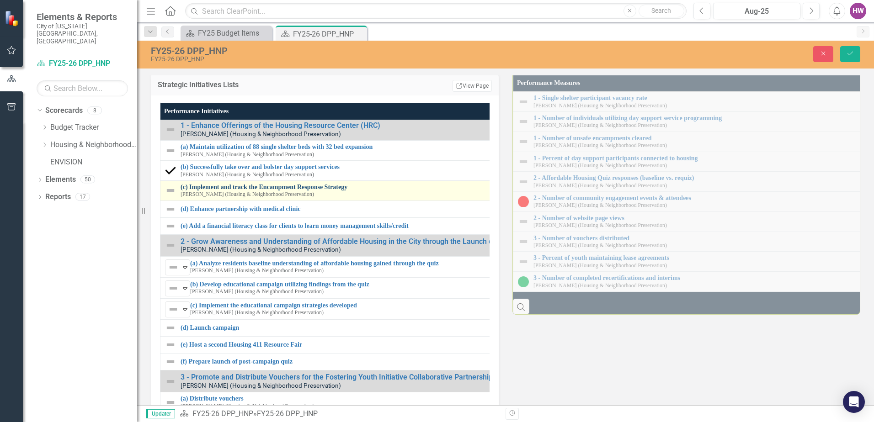
scroll to position [0, 0]
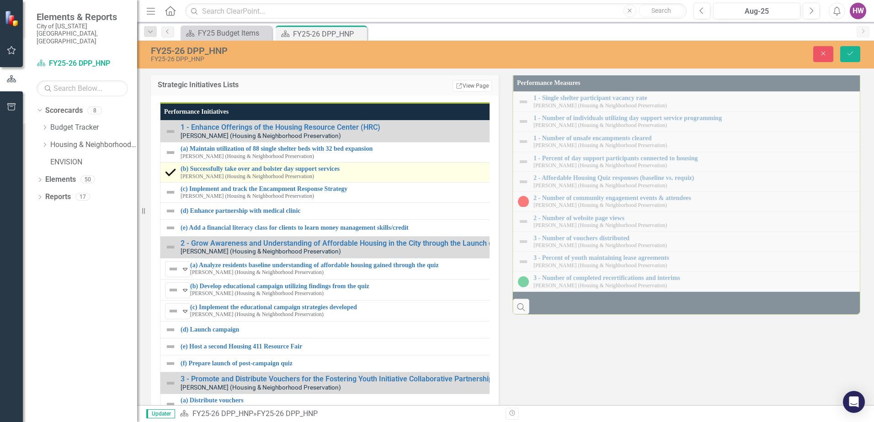
click at [168, 178] on img at bounding box center [170, 172] width 11 height 11
click at [189, 177] on icon "Expand" at bounding box center [185, 173] width 9 height 7
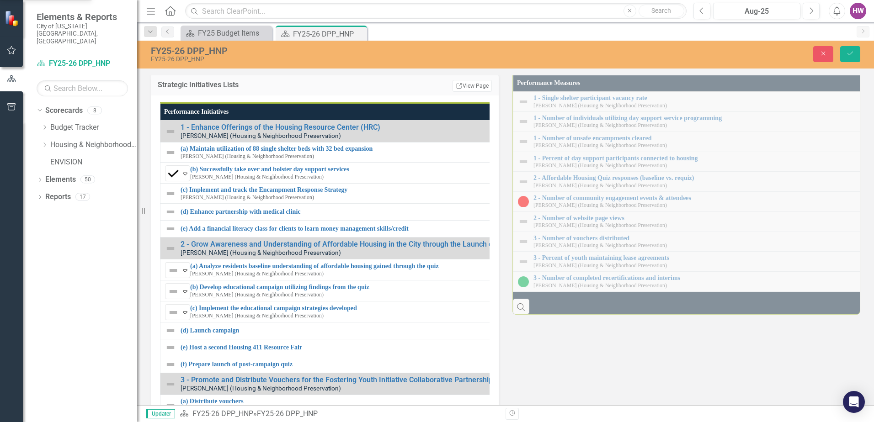
click at [848, 53] on icon "Save" at bounding box center [850, 53] width 8 height 6
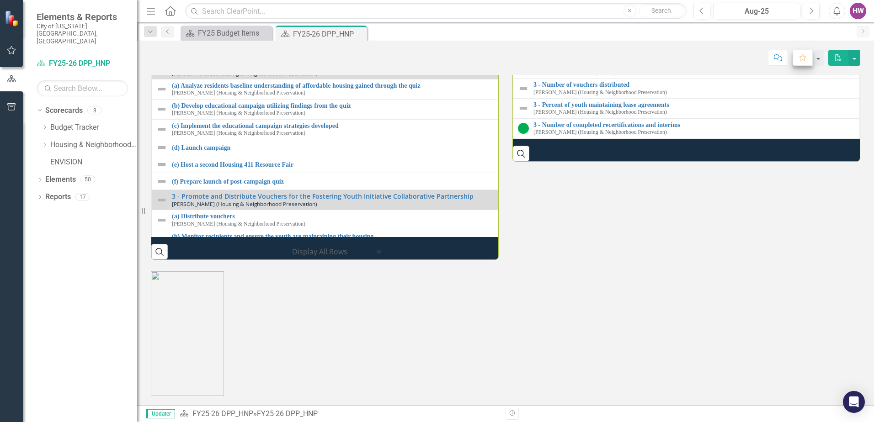
scroll to position [1003, 0]
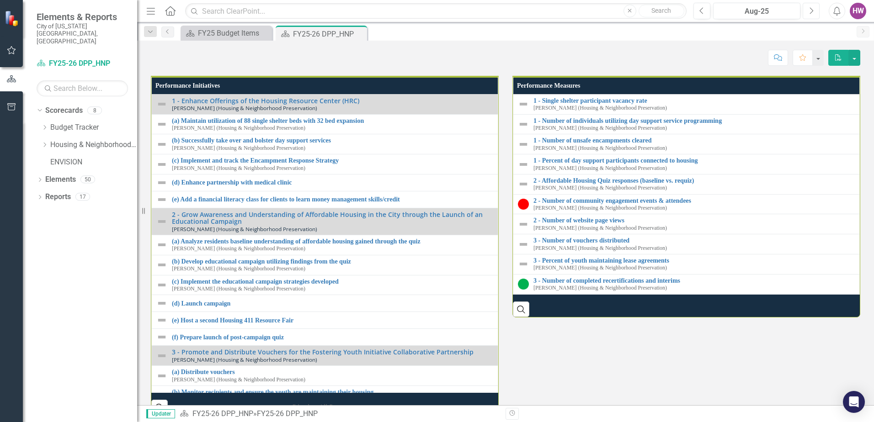
click at [807, 14] on button "Next" at bounding box center [811, 11] width 17 height 16
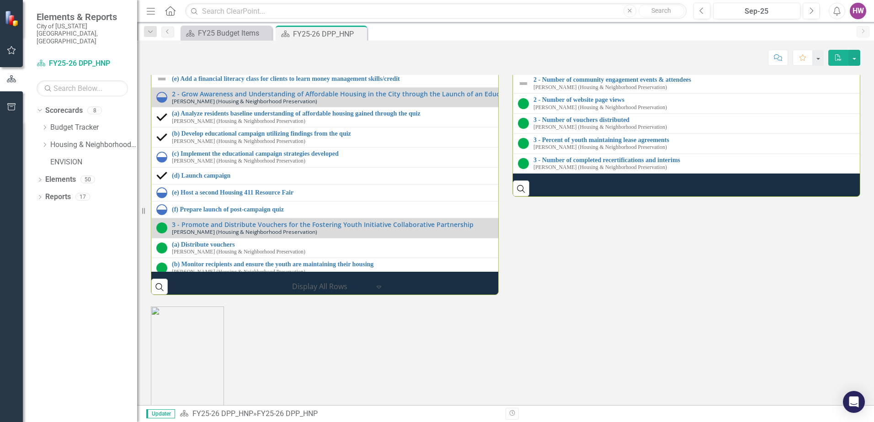
click at [268, 23] on link "(b) Successfully take over and bolster day support services" at bounding box center [513, 19] width 682 height 7
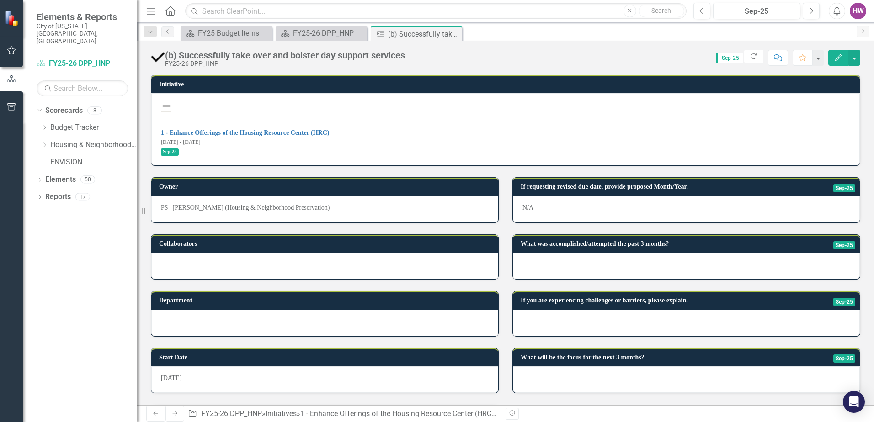
click at [580, 367] on div at bounding box center [686, 380] width 347 height 27
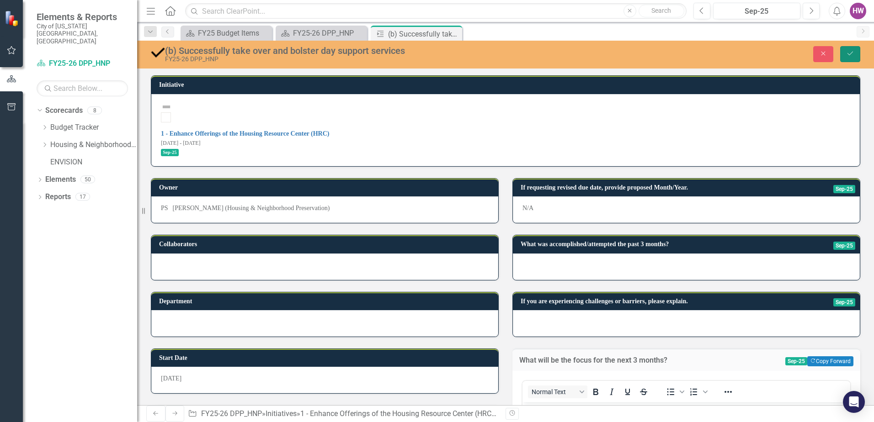
click at [849, 54] on icon "Save" at bounding box center [850, 53] width 8 height 6
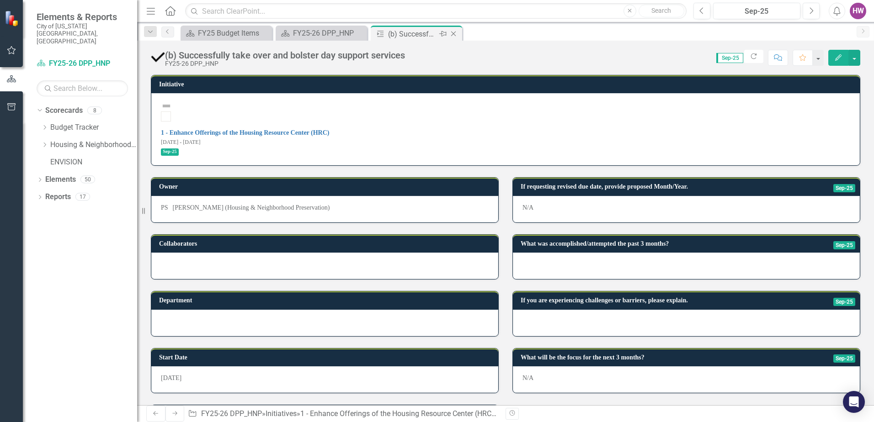
click at [454, 33] on icon "Close" at bounding box center [453, 33] width 9 height 7
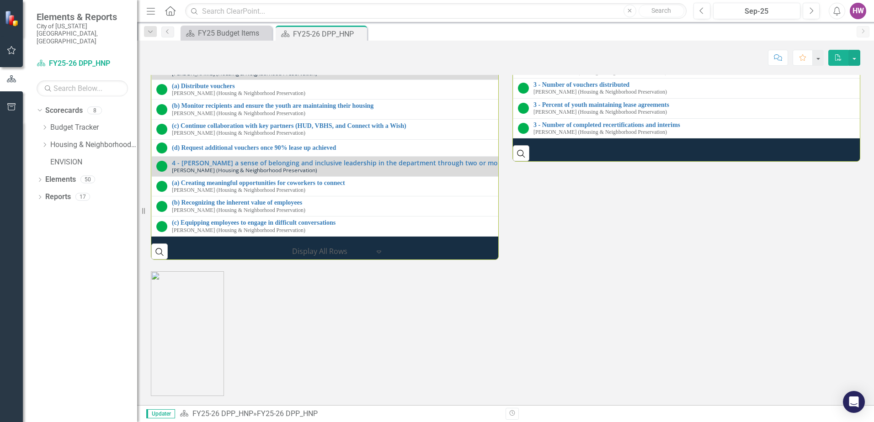
scroll to position [1444, 0]
